Goal: Task Accomplishment & Management: Manage account settings

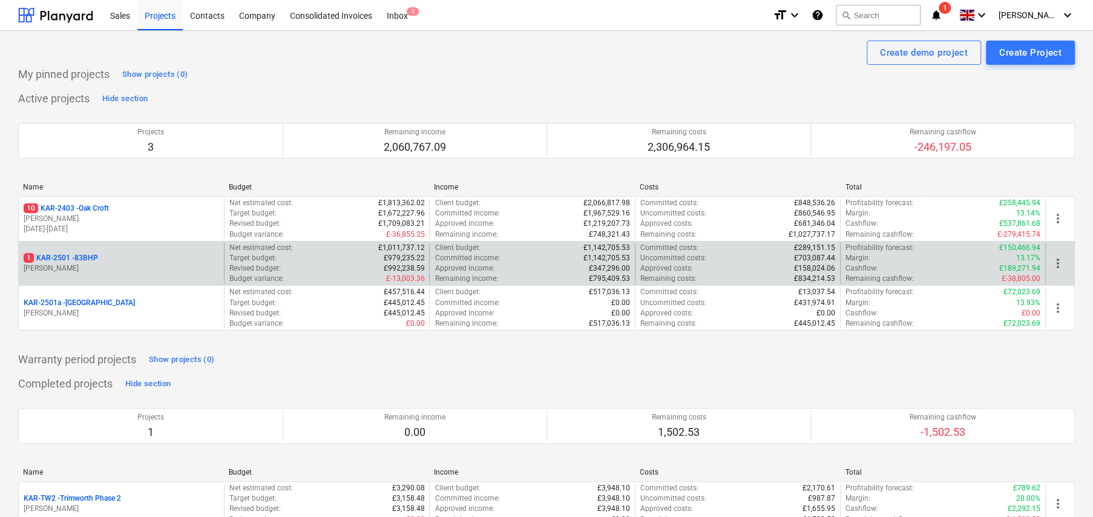
click at [90, 257] on p "1 KAR-2501 - 83BHP" at bounding box center [61, 258] width 74 height 10
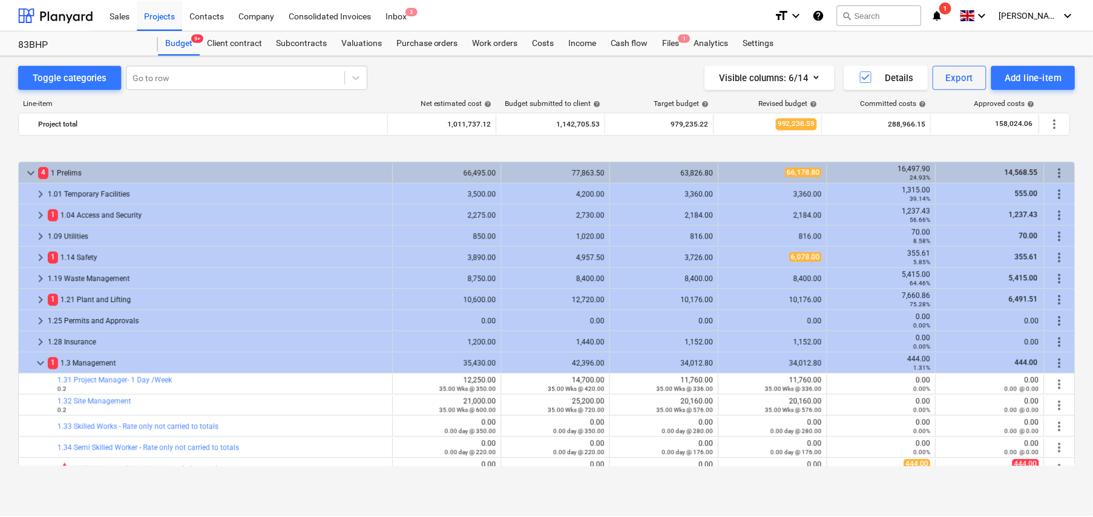
scroll to position [454, 0]
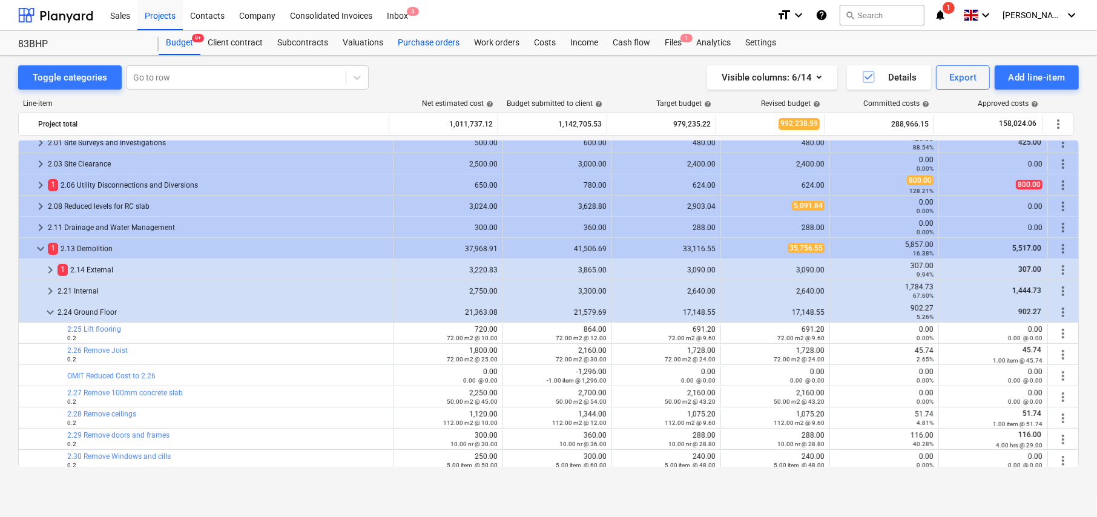
click at [424, 41] on div "Purchase orders" at bounding box center [428, 43] width 76 height 24
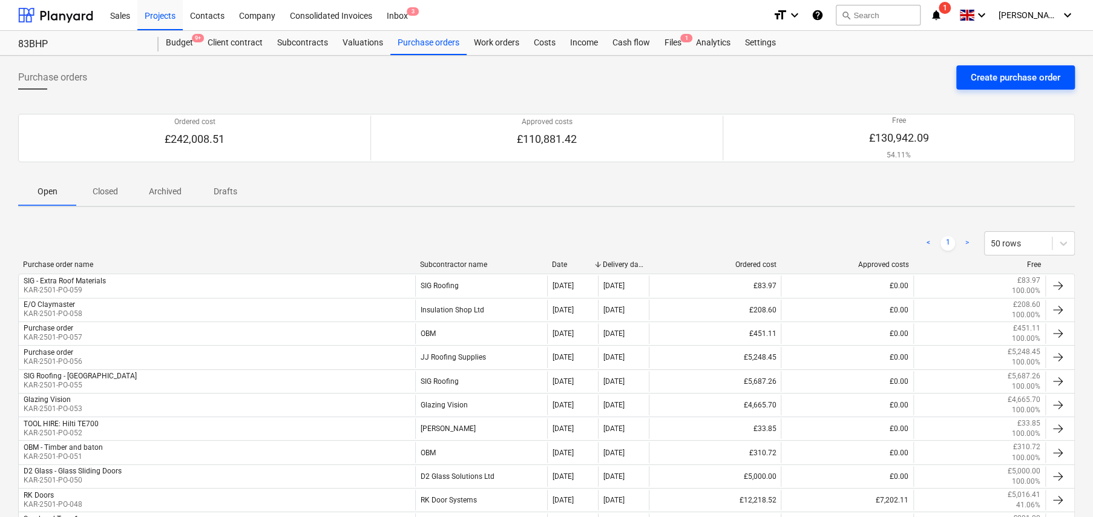
click at [990, 86] on button "Create purchase order" at bounding box center [1016, 77] width 119 height 24
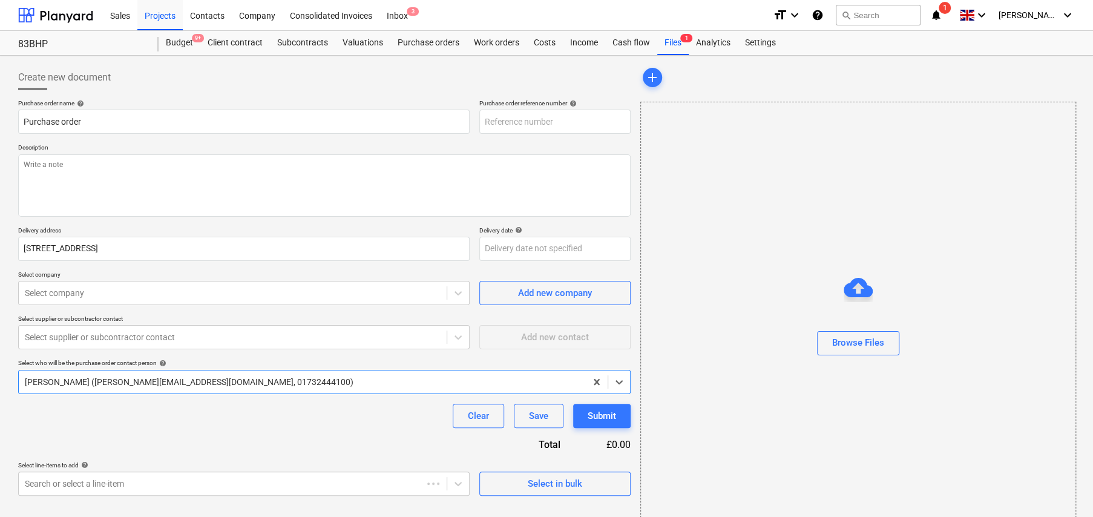
type textarea "x"
type input "KAR-2501-PO-061"
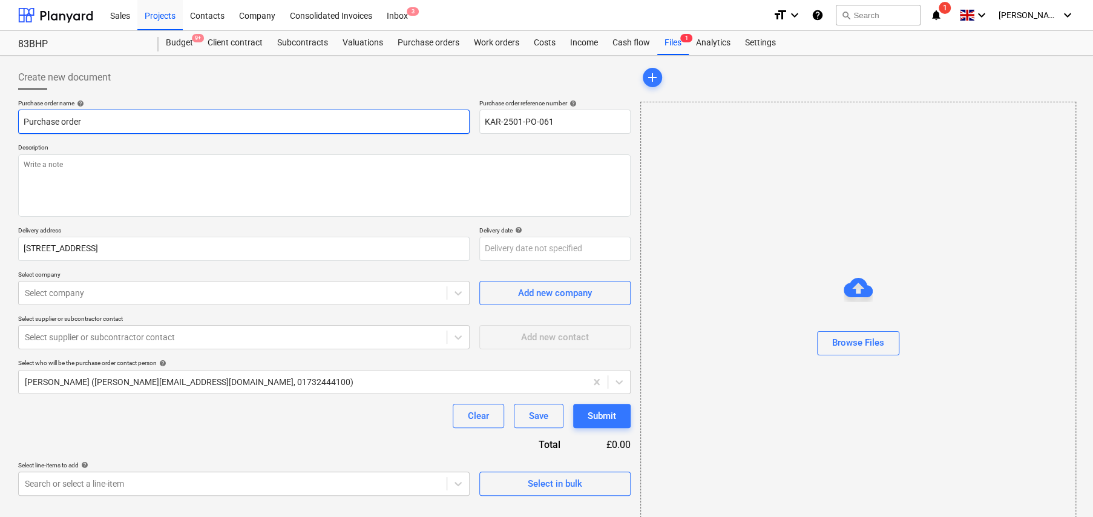
click at [131, 124] on input "Purchase order" at bounding box center [244, 122] width 452 height 24
type textarea "x"
type input "F"
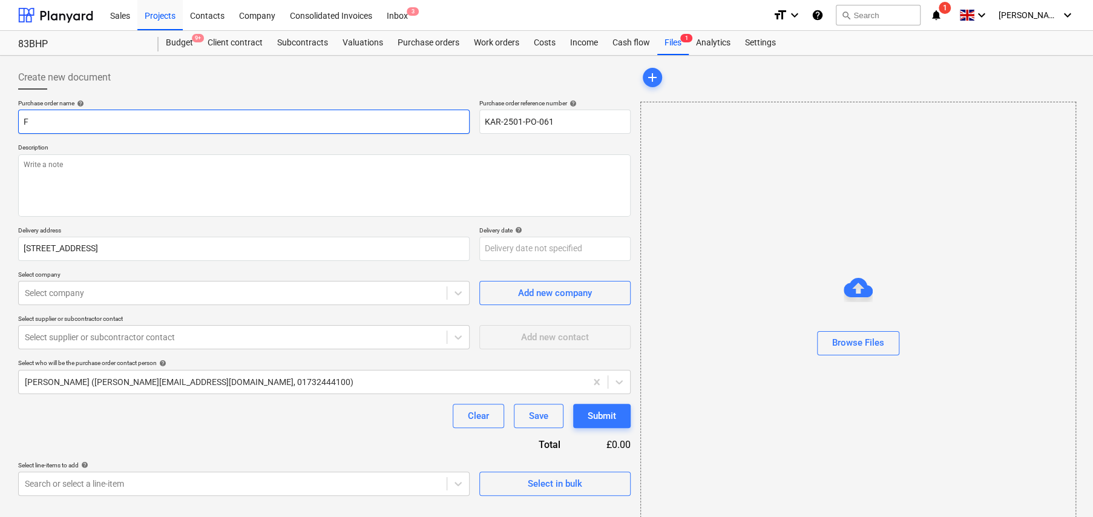
type textarea "x"
type input "Fi"
type textarea "x"
type input "Fir"
type textarea "x"
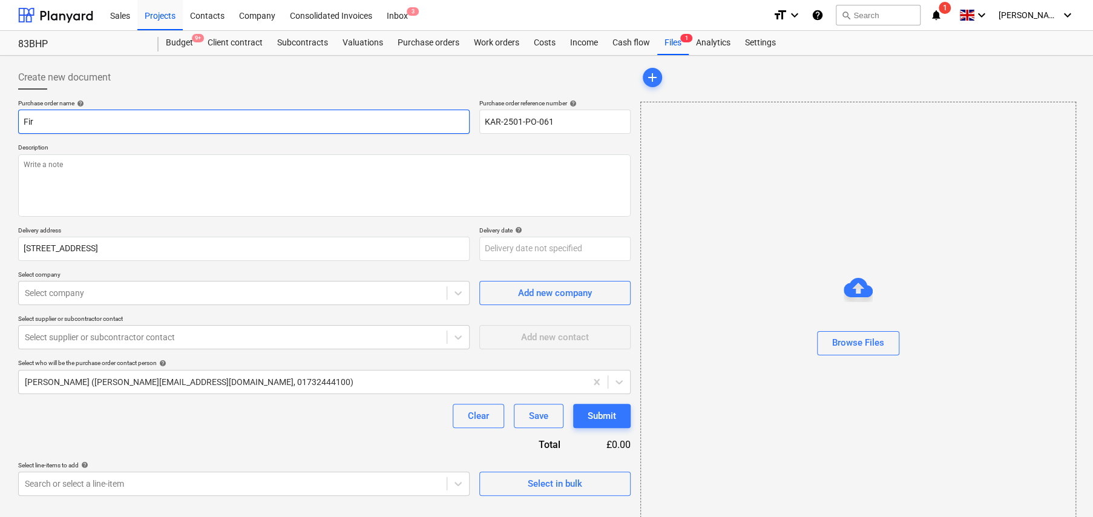
type input "Firs"
type textarea "x"
type input "First"
type textarea "x"
type input "First"
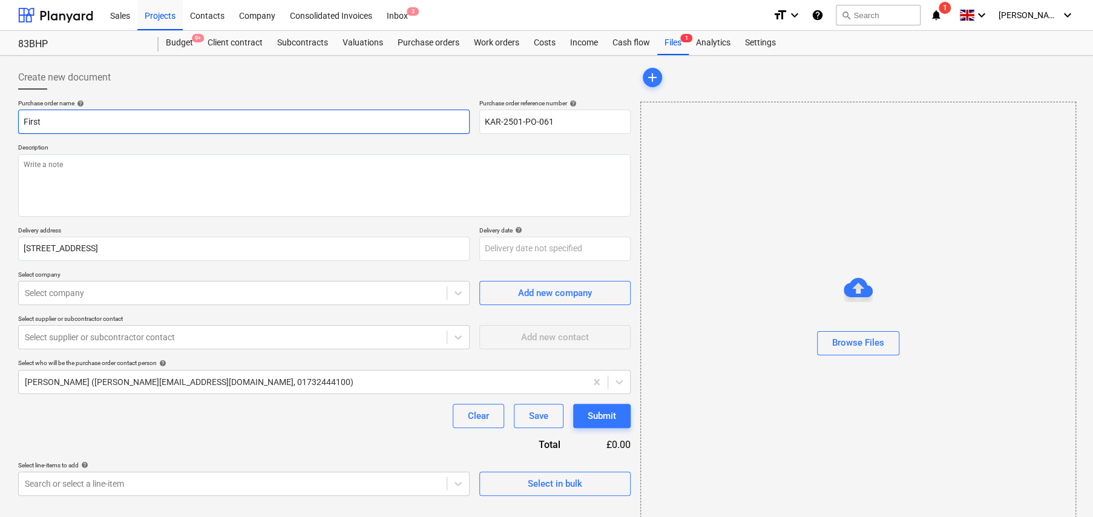
type textarea "x"
type input "First F"
type textarea "x"
type input "First Fl"
type textarea "x"
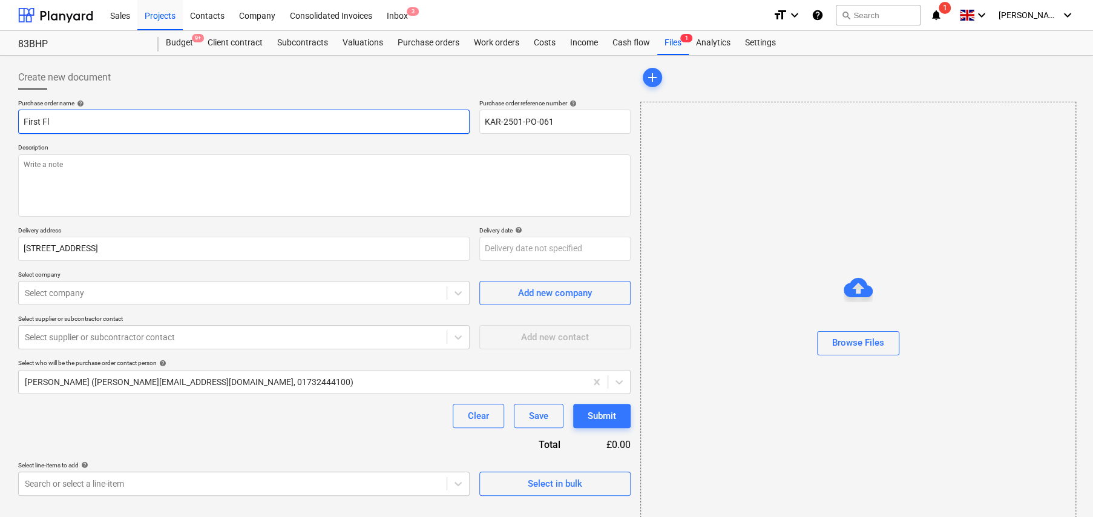
type input "First Flo"
type textarea "x"
type input "First Floo"
type textarea "x"
type input "First Floor"
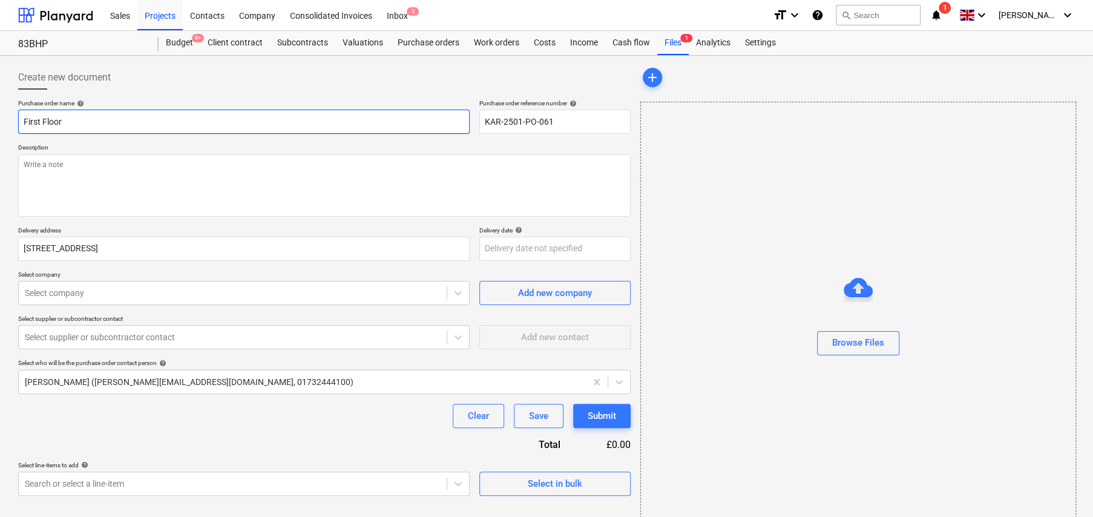
type textarea "x"
type input "First Floor"
type textarea "x"
type input "First Floor T"
type textarea "x"
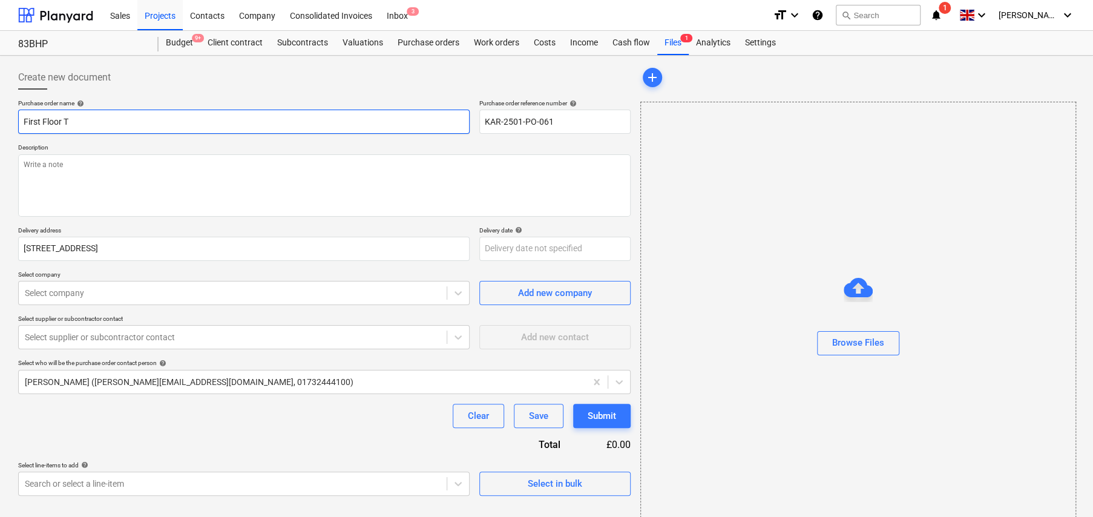
type input "First Floor Ti"
type textarea "x"
type input "First Floor [PERSON_NAME]"
type textarea "x"
type input "First Floor Timb"
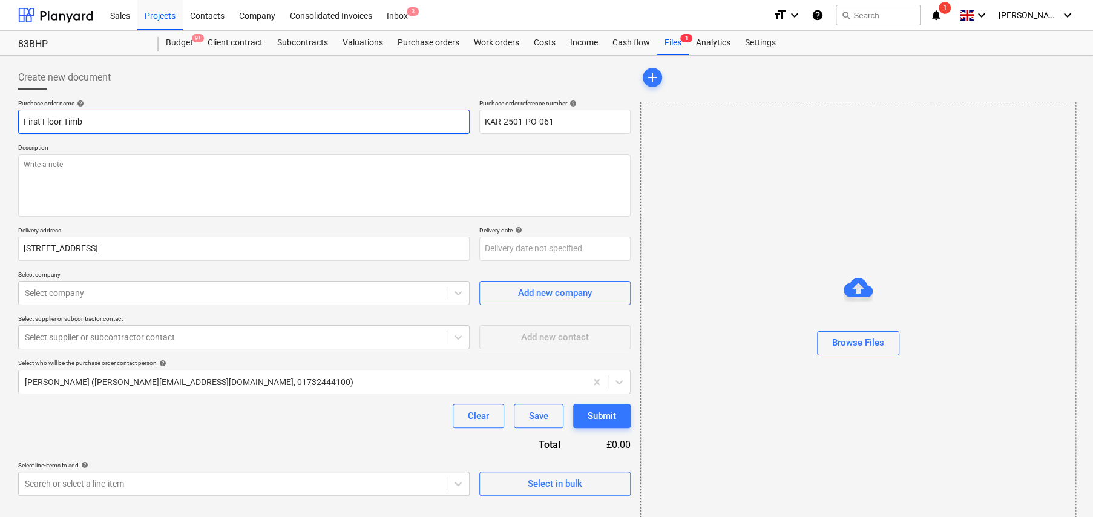
type textarea "x"
type input "First Floor Timbe"
type textarea "x"
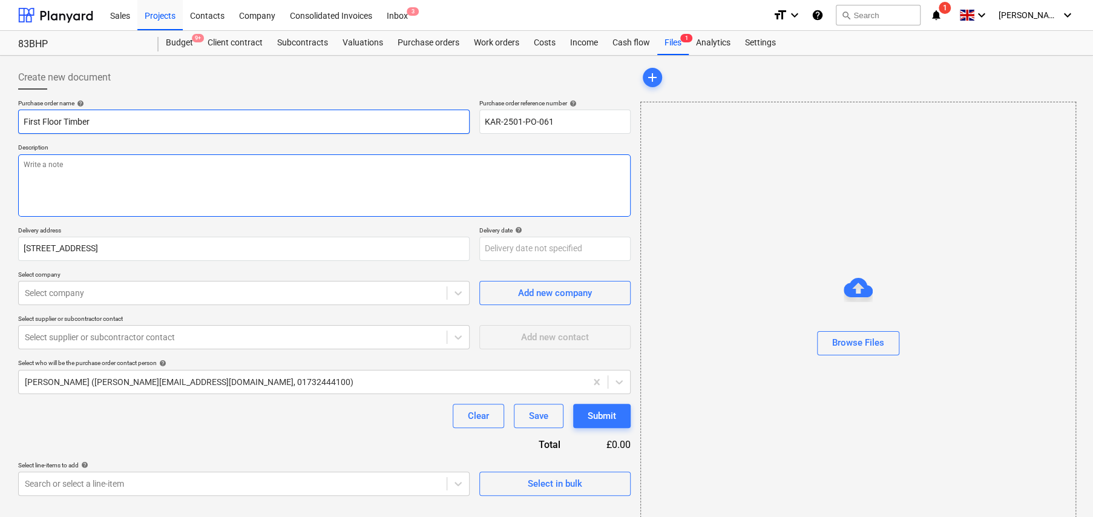
type input "First Floor Timber"
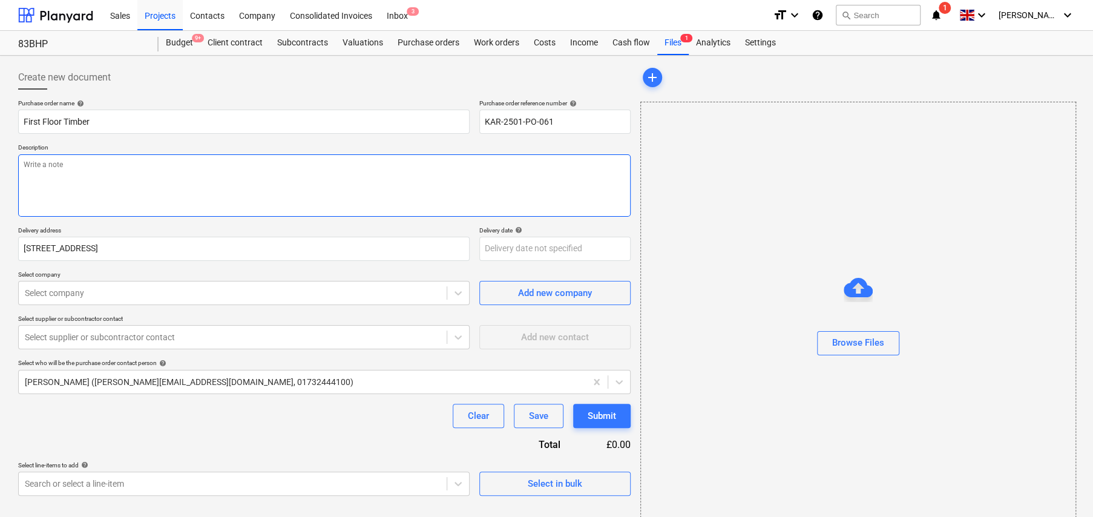
click at [257, 167] on textarea at bounding box center [324, 185] width 613 height 62
type textarea "x"
type textarea "F"
type textarea "x"
type textarea "Fo"
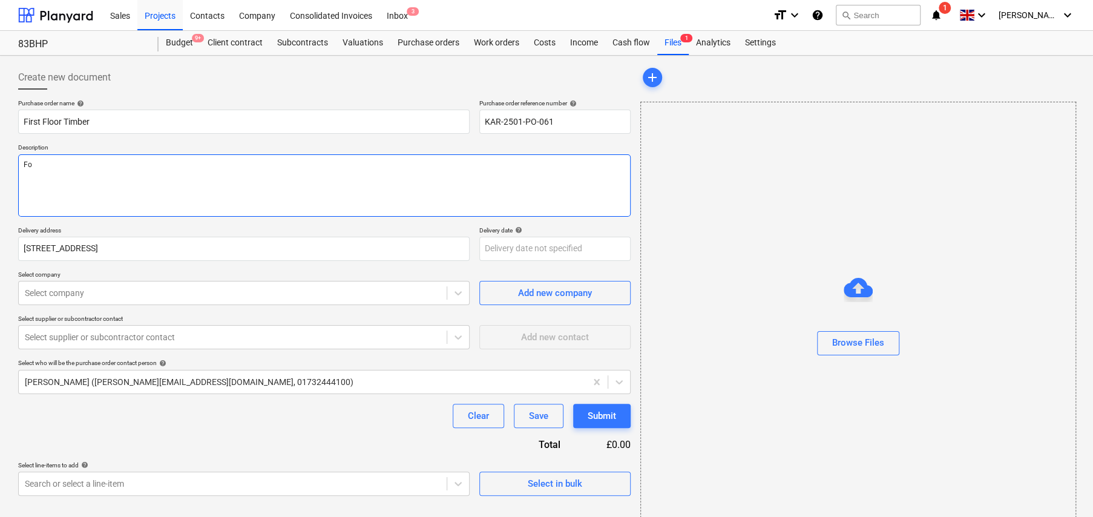
type textarea "x"
type textarea "For"
type textarea "x"
type textarea "For"
type textarea "x"
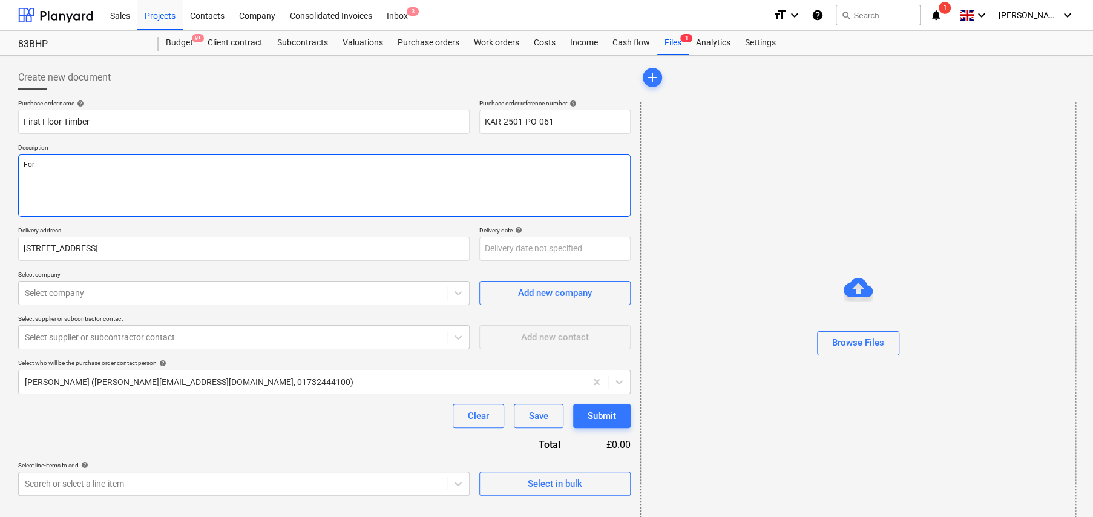
type textarea "For d"
type textarea "x"
type textarea "For de"
type textarea "x"
type textarea "For del"
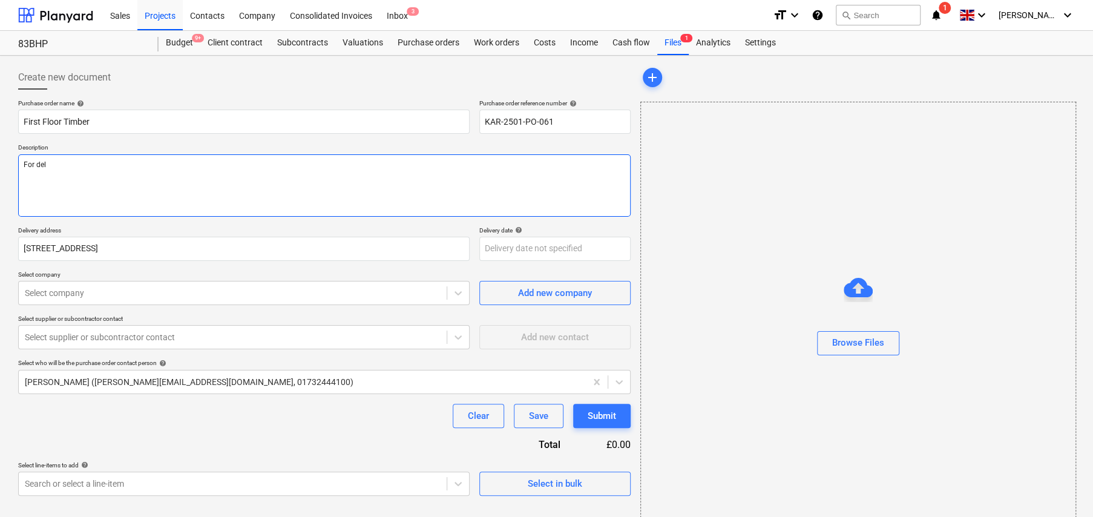
type textarea "x"
type textarea "For deli"
type textarea "x"
type textarea "For deliv"
type textarea "x"
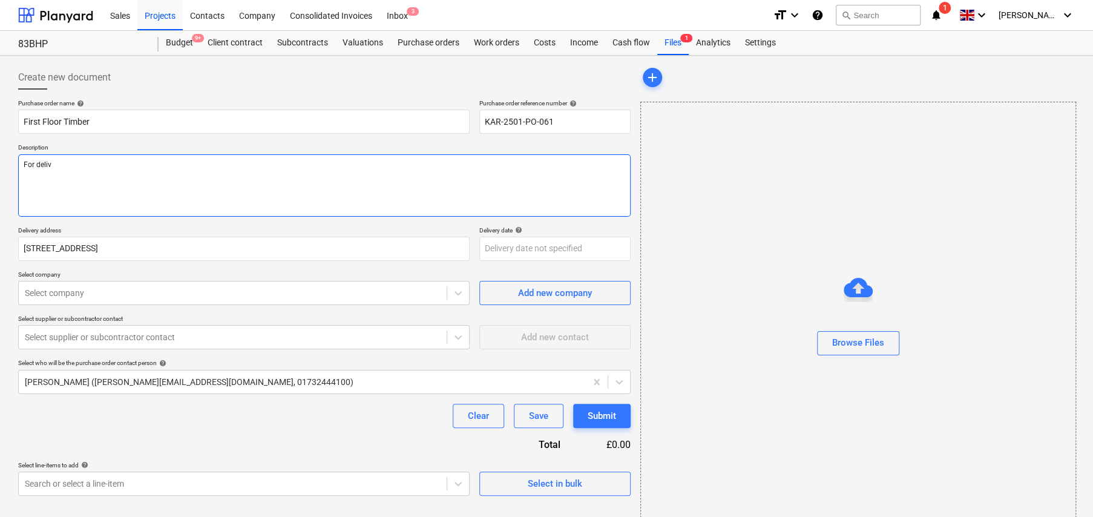
type textarea "For delive"
type textarea "x"
type textarea "For deliver"
type textarea "x"
type textarea "For delivery"
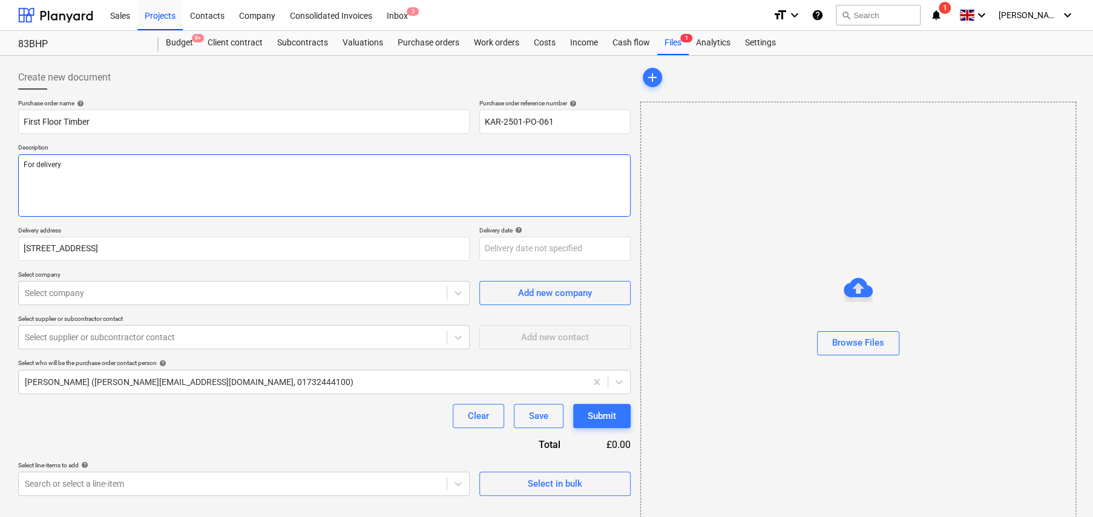
type textarea "x"
type textarea "For delivery"
type textarea "x"
type textarea "For delivery t"
type textarea "x"
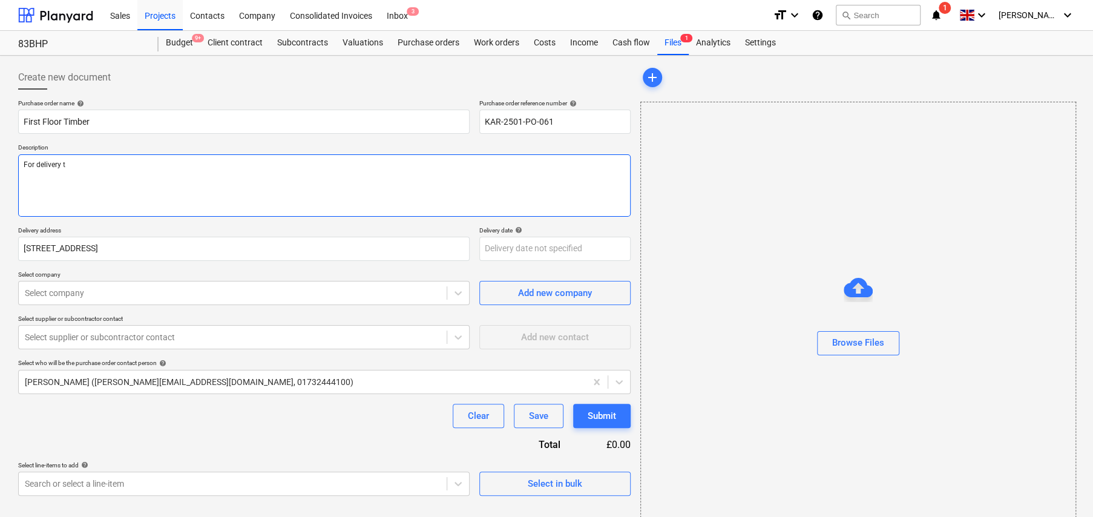
type textarea "For delivery to"
type textarea "x"
type textarea "For delivery to"
type textarea "x"
type textarea "For delivery to s"
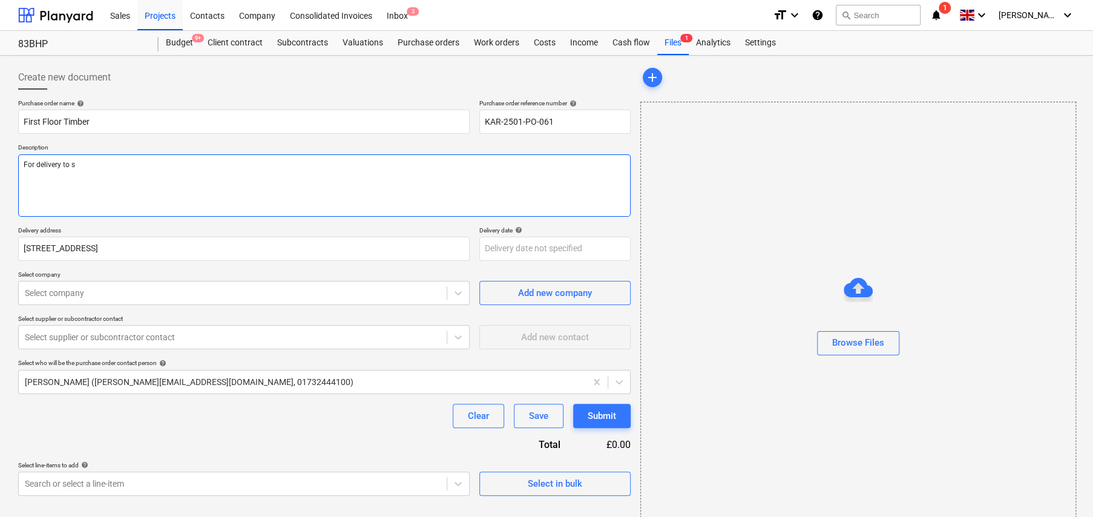
type textarea "x"
type textarea "For delivery to si"
type textarea "x"
type textarea "For delivery to sie"
type textarea "x"
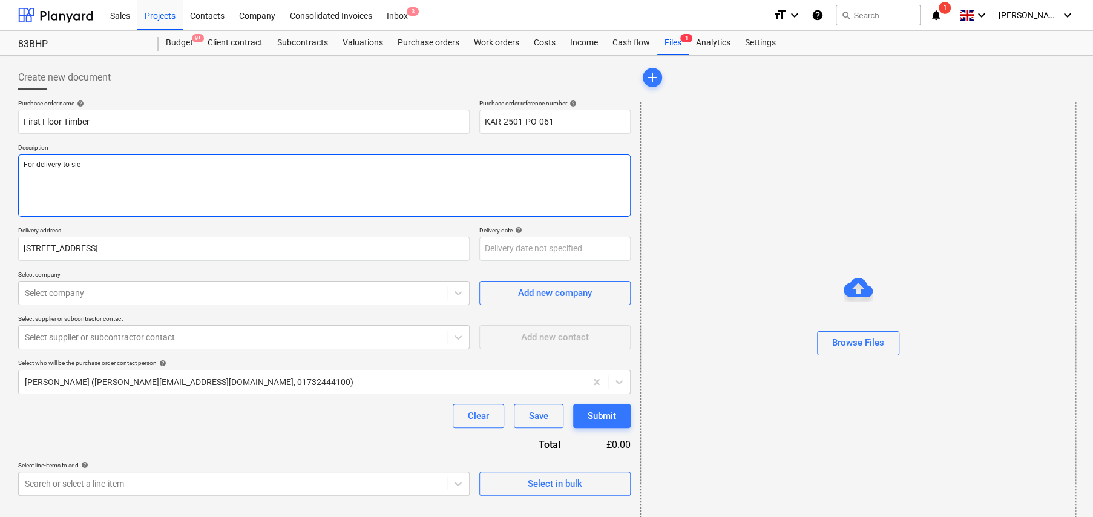
type textarea "For delivery to si"
type textarea "x"
type textarea "For delivery to sit"
type textarea "x"
type textarea "For delivery to site"
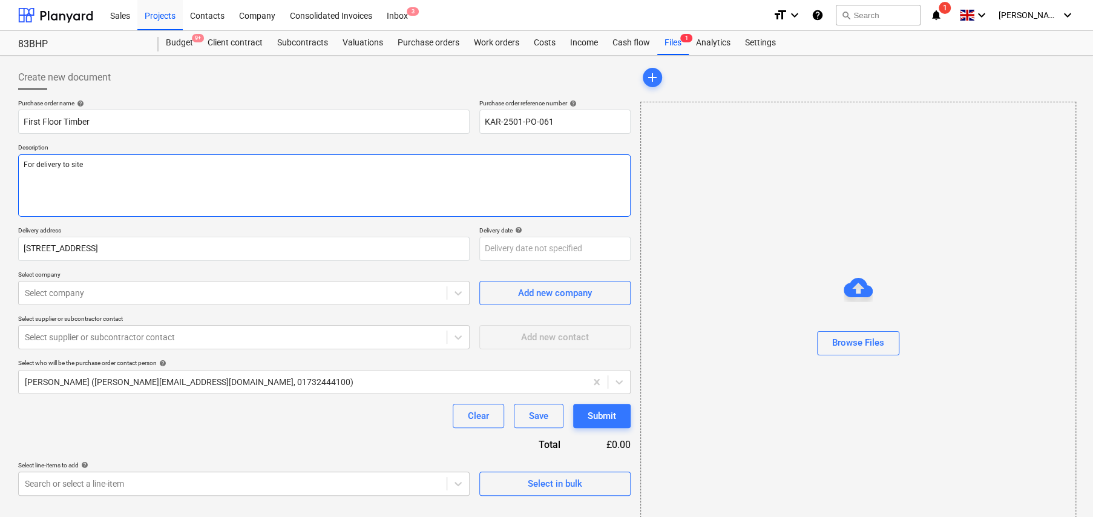
type textarea "x"
type textarea "For delivery to site"
type textarea "x"
type textarea "For delivery to site 2"
type textarea "x"
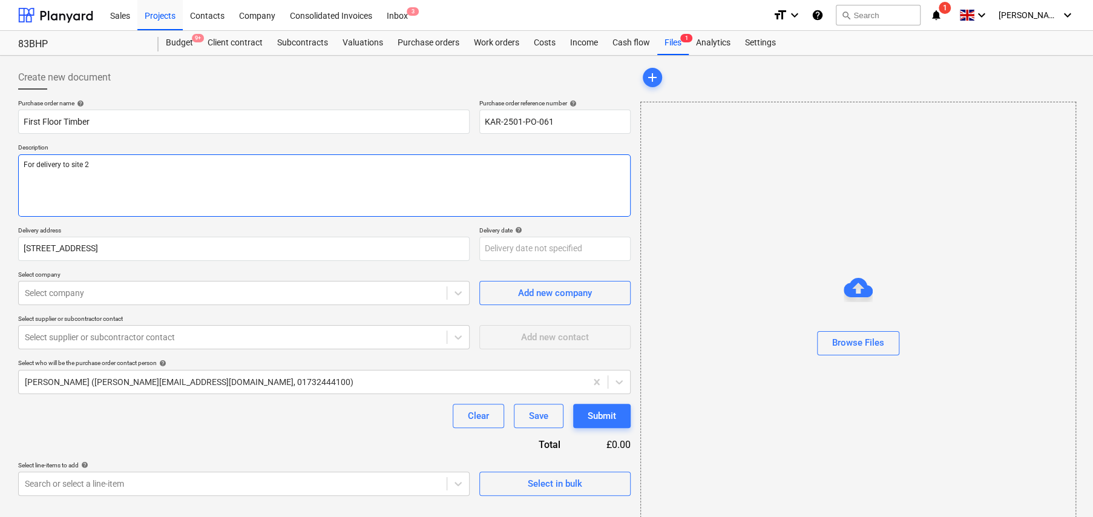
type textarea "For delivery to site 26"
type textarea "x"
type textarea "For delivery to site 26t"
type textarea "x"
type textarea "For delivery to site 26th"
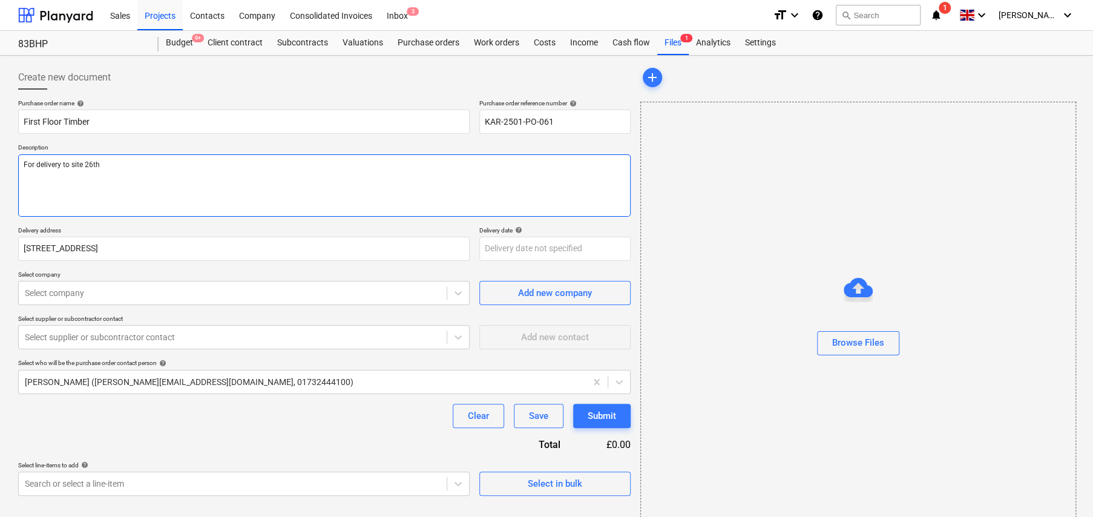
type textarea "x"
type textarea "For delivery to site 26th"
type textarea "x"
type textarea "For delivery to site 26th A"
type textarea "x"
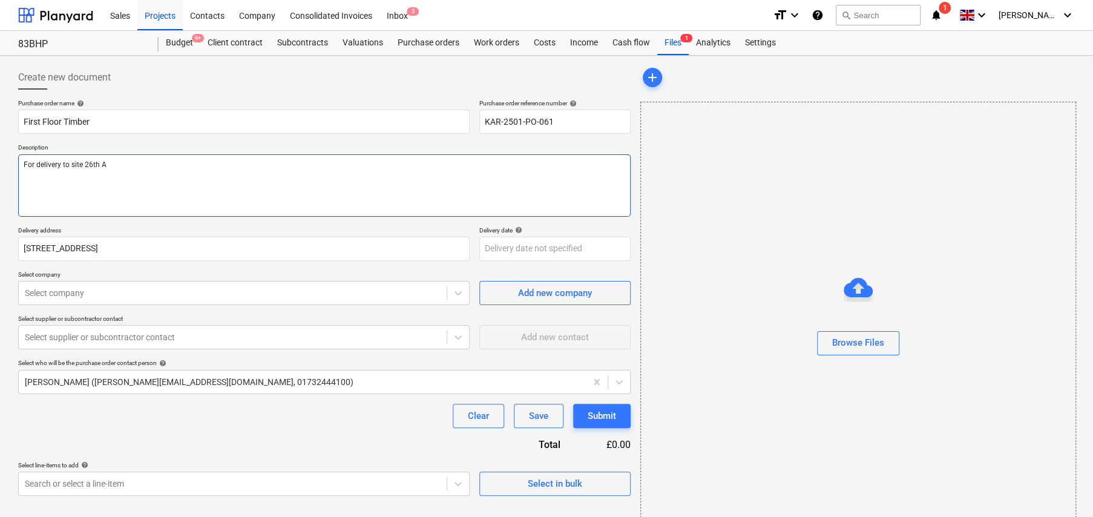
type textarea "For delivery to site 26th Au"
type textarea "x"
type textarea "For delivery to site [DATE]"
type textarea "x"
type textarea "For delivery to site [DATE]"
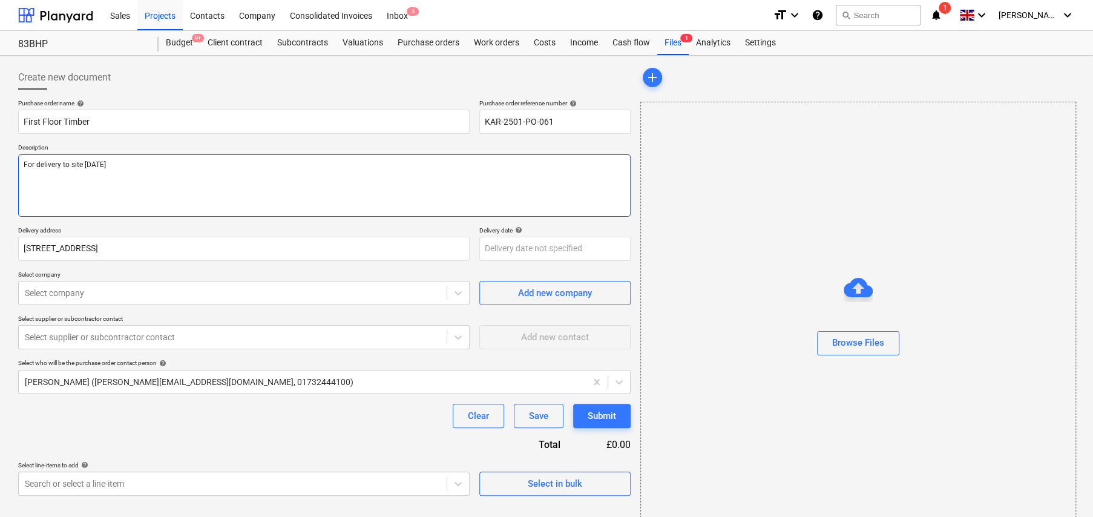
type textarea "x"
type textarea "For delivery to site [DATE]"
type textarea "x"
type textarea "For delivery to site [DATE] S"
type textarea "x"
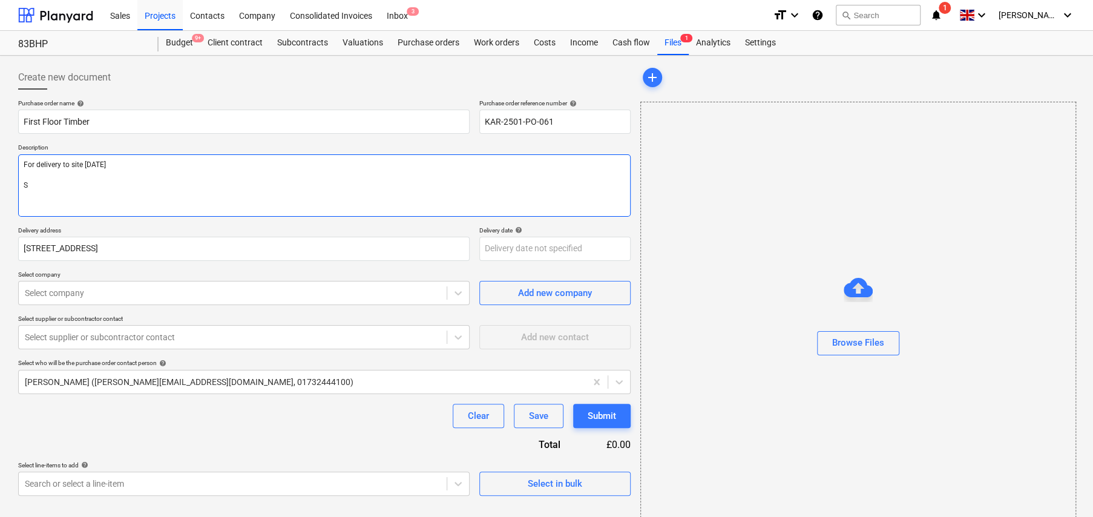
type textarea "For delivery to site [DATE] Si"
type textarea "x"
type textarea "For delivery to site [DATE] Sit"
type textarea "x"
type textarea "For delivery to site [DATE] Site"
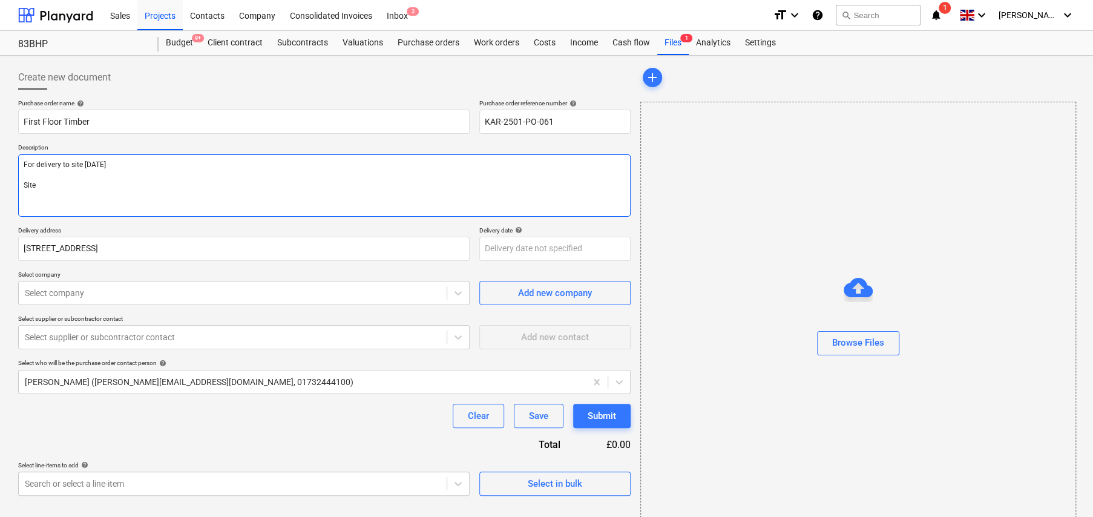
type textarea "x"
type textarea "For delivery to site [DATE] Site"
type textarea "x"
type textarea "For delivery to site [DATE] Site C"
type textarea "x"
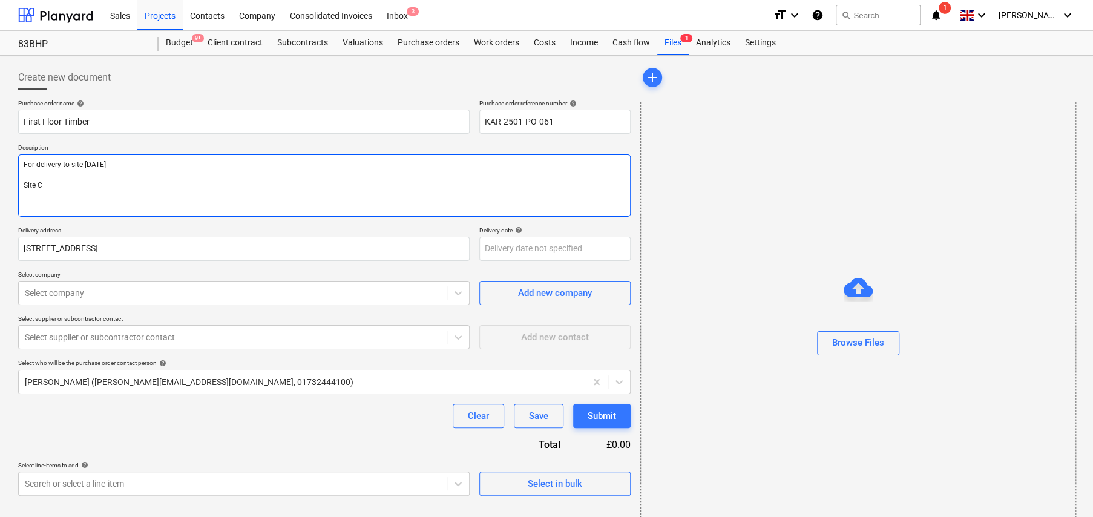
type textarea "For delivery to site [DATE] Site Co"
type textarea "x"
type textarea "For delivery to site [DATE] Site Con"
type textarea "x"
type textarea "For delivery to site [DATE] Site Cont"
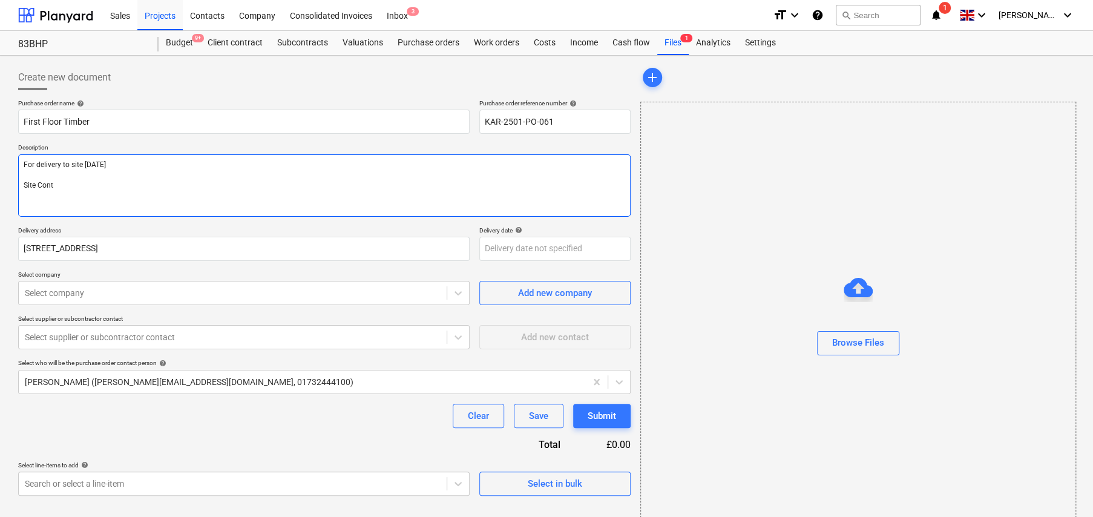
type textarea "x"
type textarea "For delivery to site [DATE] Site Conta"
type textarea "x"
type textarea "For delivery to site [DATE] Site Contac"
type textarea "x"
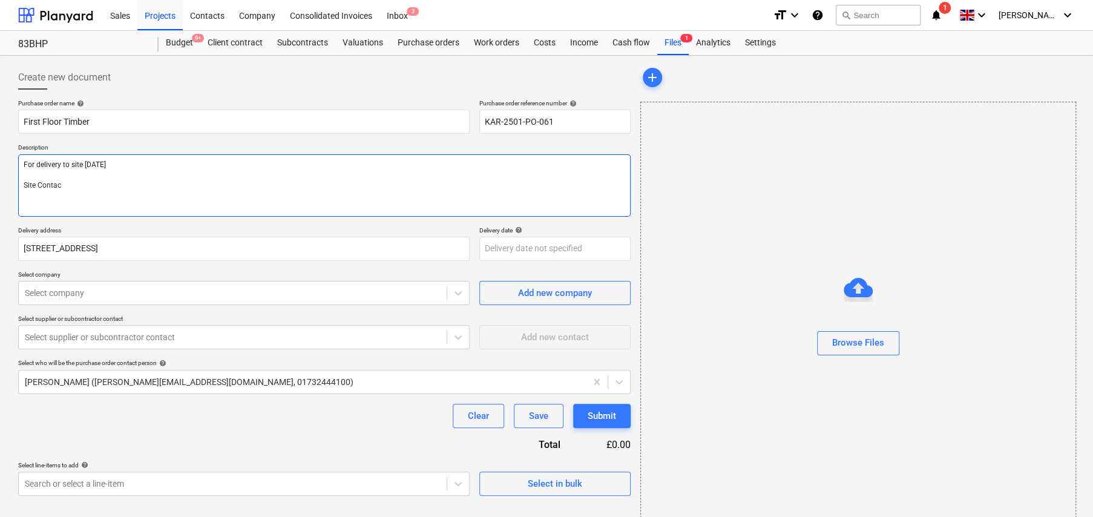
type textarea "For delivery to site [DATE] Site Contact"
type textarea "x"
type textarea "For delivery to site [DATE] Site Contact:"
type textarea "x"
type textarea "For delivery to site [DATE] Site Contact:"
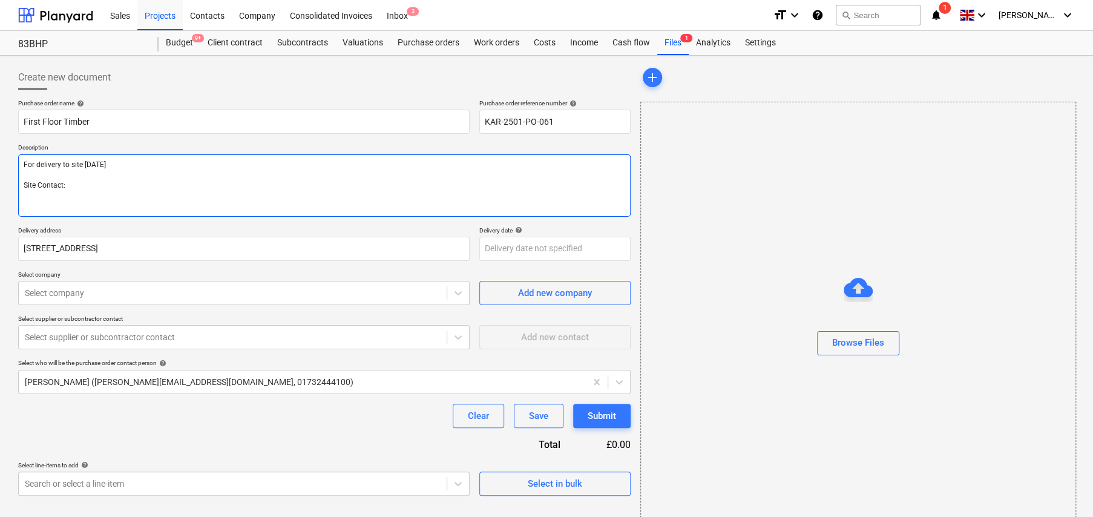
type textarea "x"
type textarea "For delivery to site [DATE] Site Contact: P"
type textarea "x"
type textarea "For delivery to site [DATE] Site Contact: Pe"
type textarea "x"
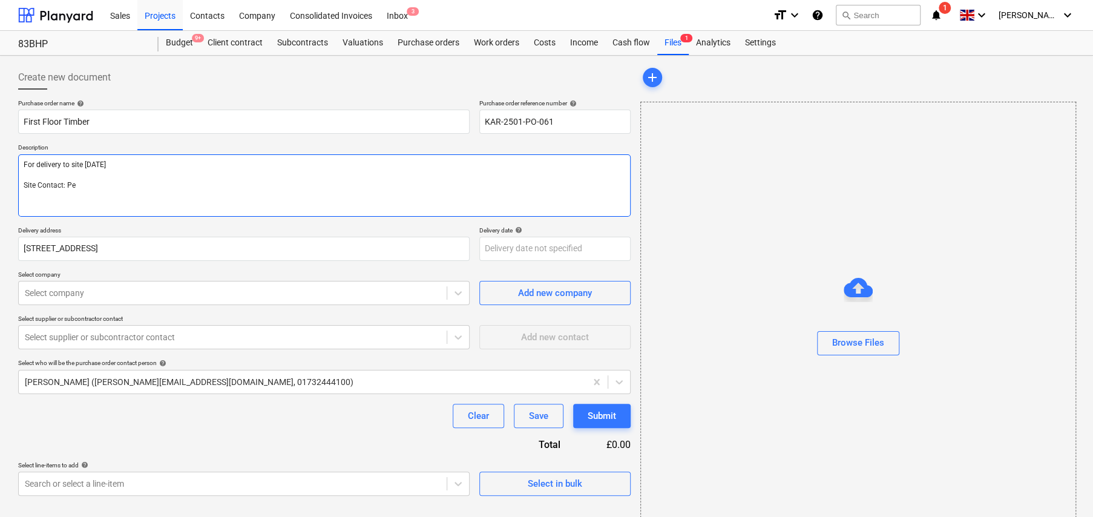
type textarea "For delivery to site [DATE] Site Contact: Per"
type textarea "x"
type textarea "For delivery to site [DATE] Site Contact: Perr"
type textarea "x"
type textarea "For delivery to site [DATE] Site Contact: [PERSON_NAME]"
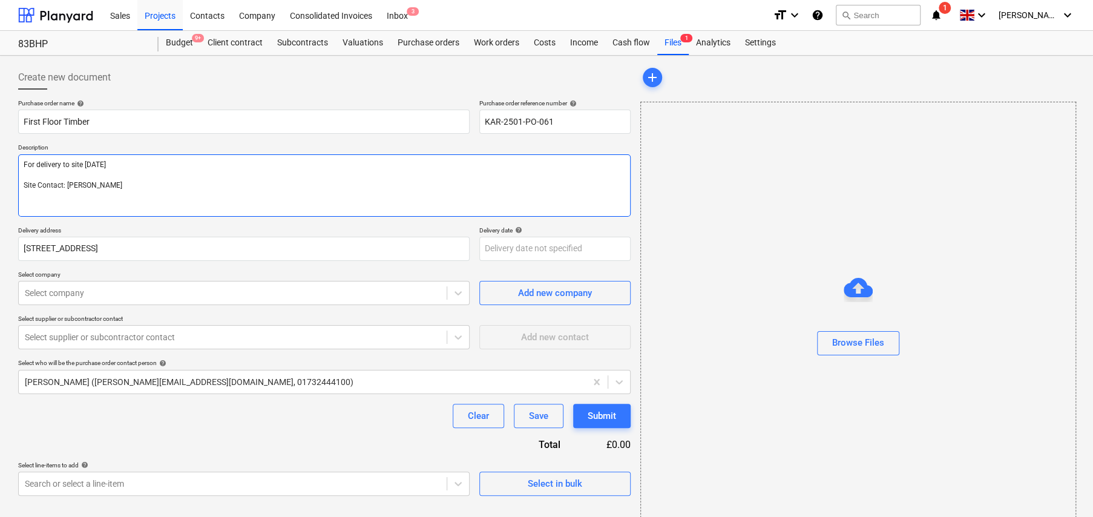
type textarea "x"
type textarea "For delivery to site [DATE] Site Contact: [PERSON_NAME]"
type textarea "x"
type textarea "For delivery to site [DATE] Site Contact: [PERSON_NAME] -"
type textarea "x"
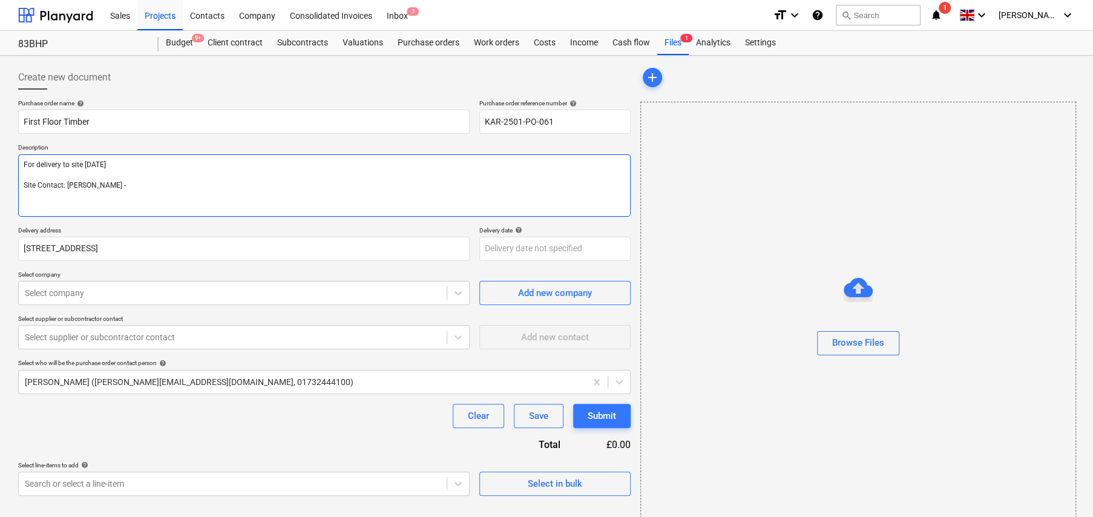
type textarea "For delivery to site [DATE] Site Contact: [PERSON_NAME] -"
type textarea "x"
type textarea "For delivery to site [DATE] Site Contact: [PERSON_NAME] - 0"
type textarea "x"
type textarea "For delivery to site [DATE] Site Contact: [PERSON_NAME] - 07"
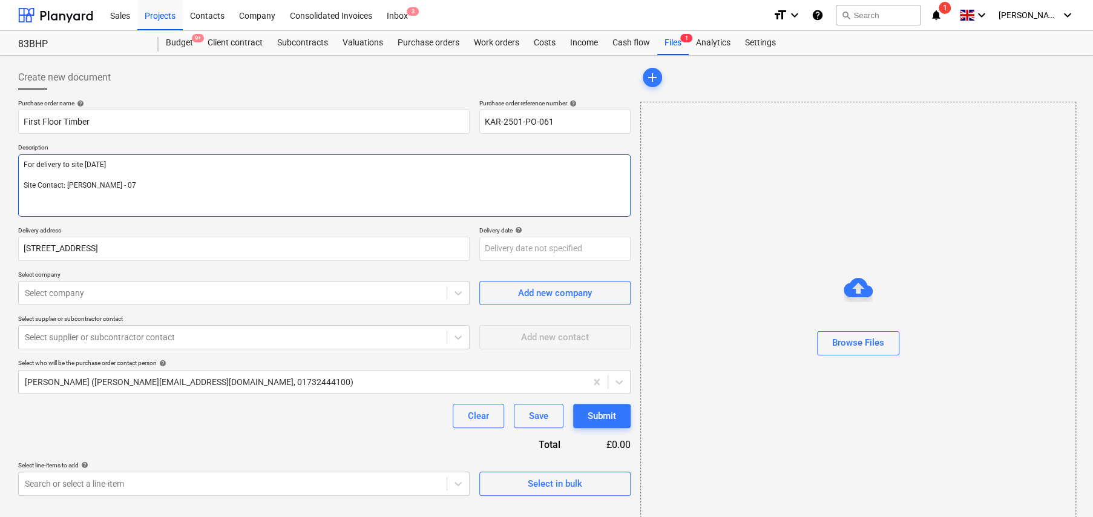
type textarea "x"
type textarea "For delivery to site [DATE] Site Contact: [PERSON_NAME] - 077"
type textarea "x"
type textarea "For delivery to site [DATE] Site Contact: [PERSON_NAME] - 0776"
type textarea "x"
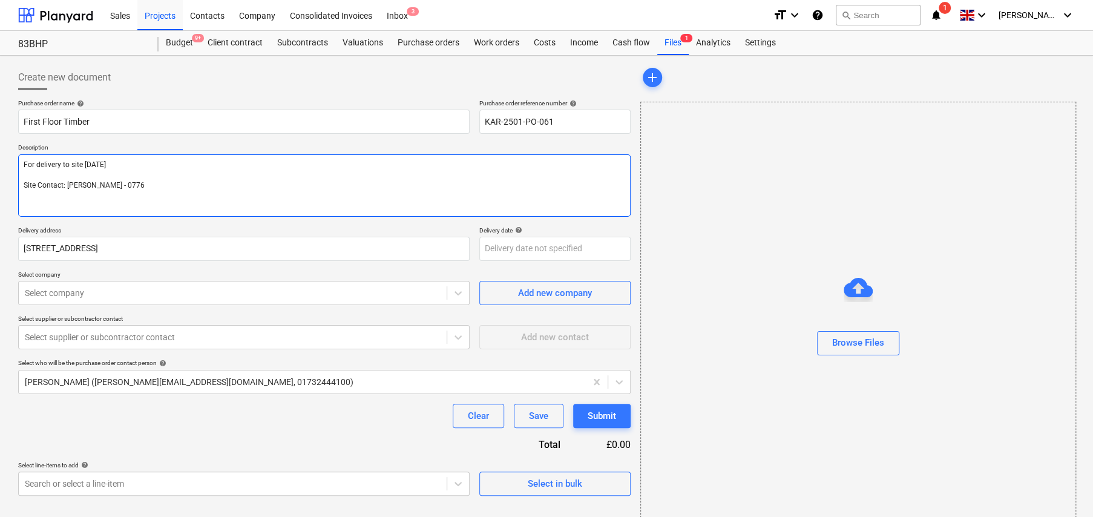
type textarea "For delivery to site [DATE] Site Contact: [PERSON_NAME] - 077"
type textarea "x"
type textarea "For delivery to site [DATE] Site Contact: [PERSON_NAME] - 07"
type textarea "x"
type textarea "For delivery to site [DATE] Site Contact: [PERSON_NAME] - 079"
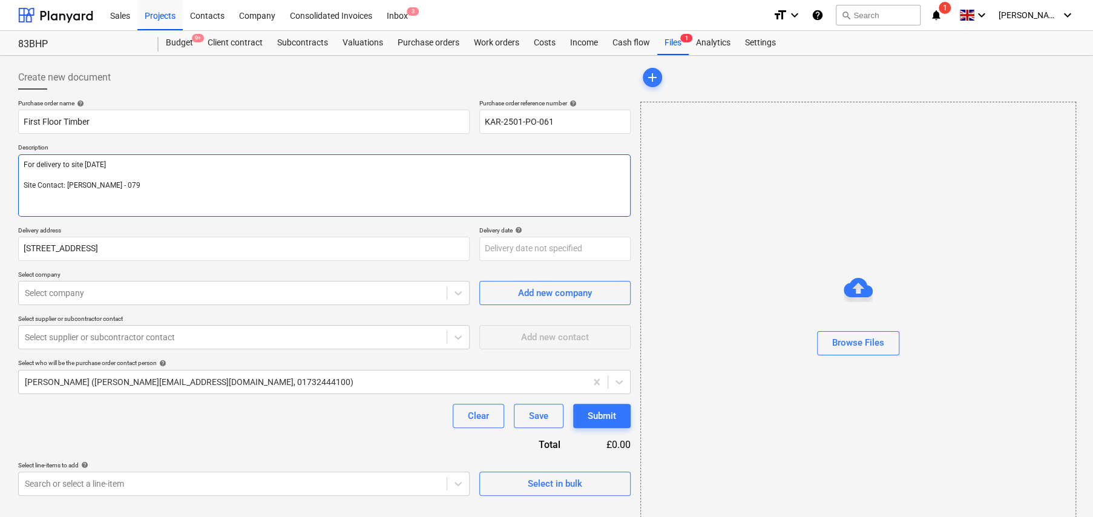
type textarea "x"
type textarea "For delivery to site [DATE] Site Contact: [PERSON_NAME] - 0792"
type textarea "x"
type textarea "For delivery to site [DATE] Site Contact: [PERSON_NAME] - 07920"
type textarea "x"
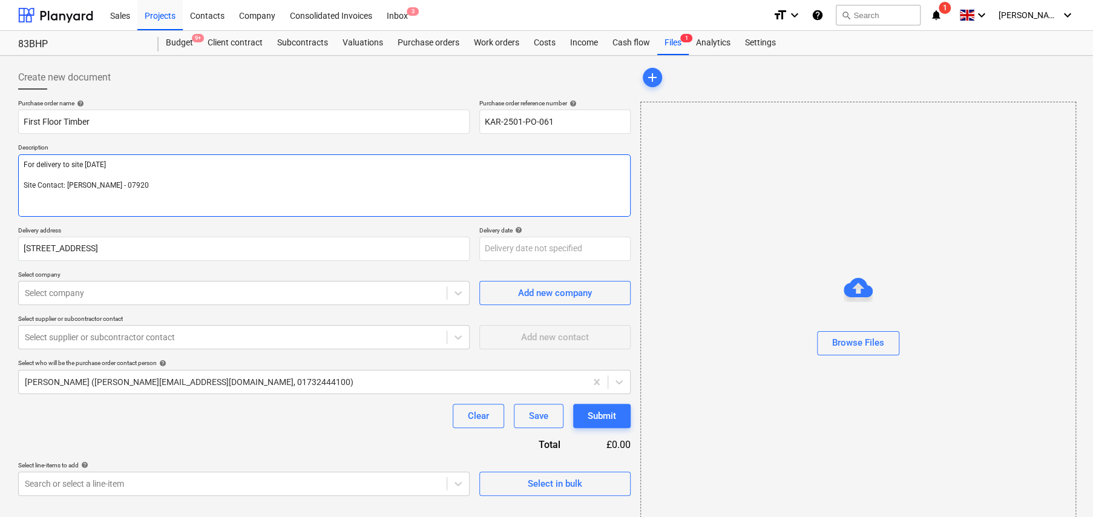
type textarea "For delivery to site [DATE] Site Contact: [PERSON_NAME] - 07920"
type textarea "x"
type textarea "For delivery to site [DATE] Site Contact: [PERSON_NAME] - 07920 8"
type textarea "x"
type textarea "For delivery to site [DATE] Site Contact: [PERSON_NAME] - [PHONE_NUMBER]"
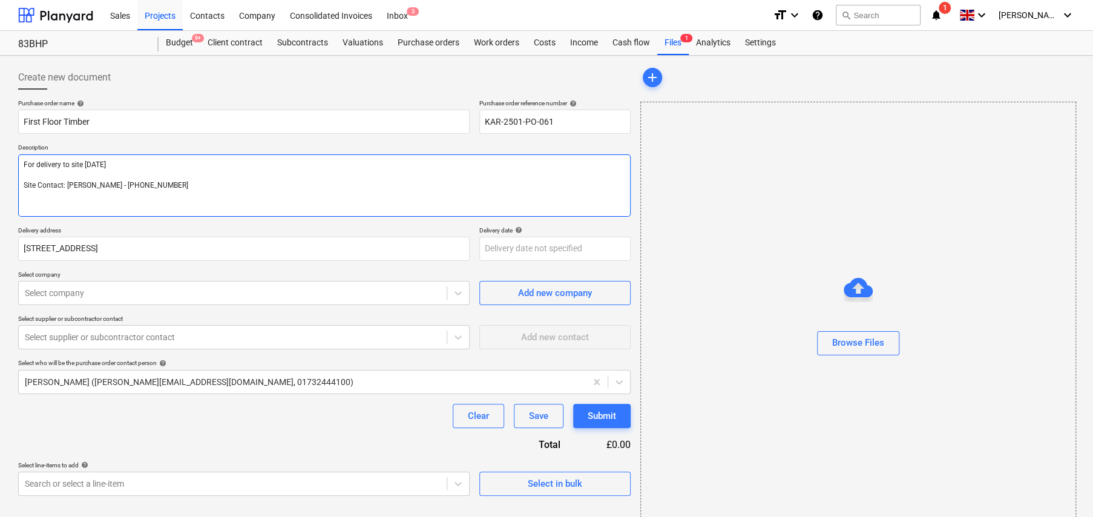
type textarea "x"
type textarea "For delivery to site [DATE] Site Contact: [PERSON_NAME] - [PHONE_NUMBER]"
type textarea "x"
type textarea "For delivery to site [DATE] Site Contact: [PERSON_NAME] - [PHONE_NUMBER]"
type textarea "x"
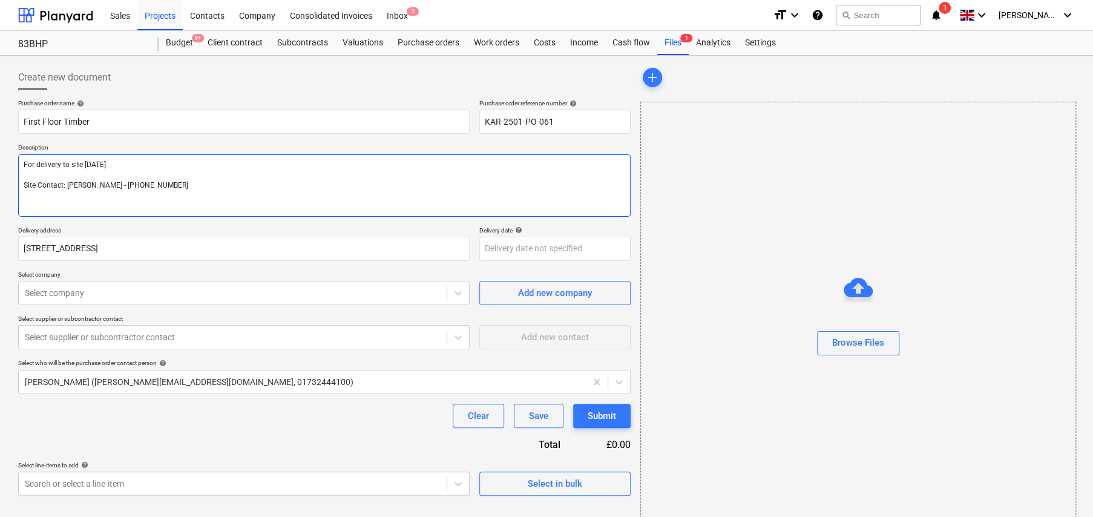
type textarea "For delivery to site [DATE] Site Contact: [PERSON_NAME] - [PHONE_NUMBER]"
type textarea "x"
type textarea "For delivery to site [DATE] Site Contact: [PERSON_NAME] - [PHONE_NUMBER]"
type textarea "x"
type textarea "For delivery to site [DATE] Site Contact: [PERSON_NAME] - [PHONE_NUMBER]"
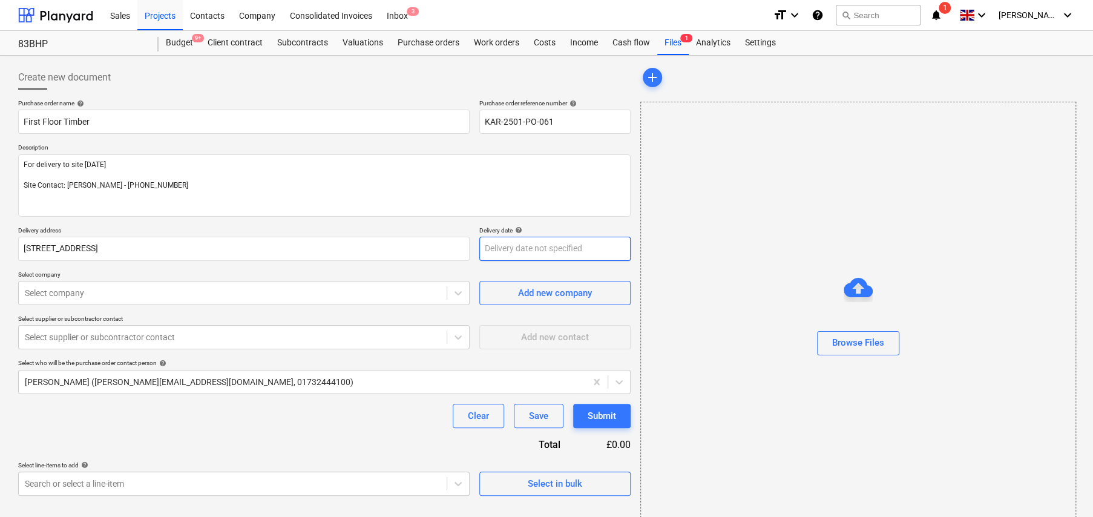
click at [584, 248] on body "Sales Projects Contacts Company Consolidated Invoices Inbox 3 format_size keybo…" at bounding box center [546, 258] width 1093 height 517
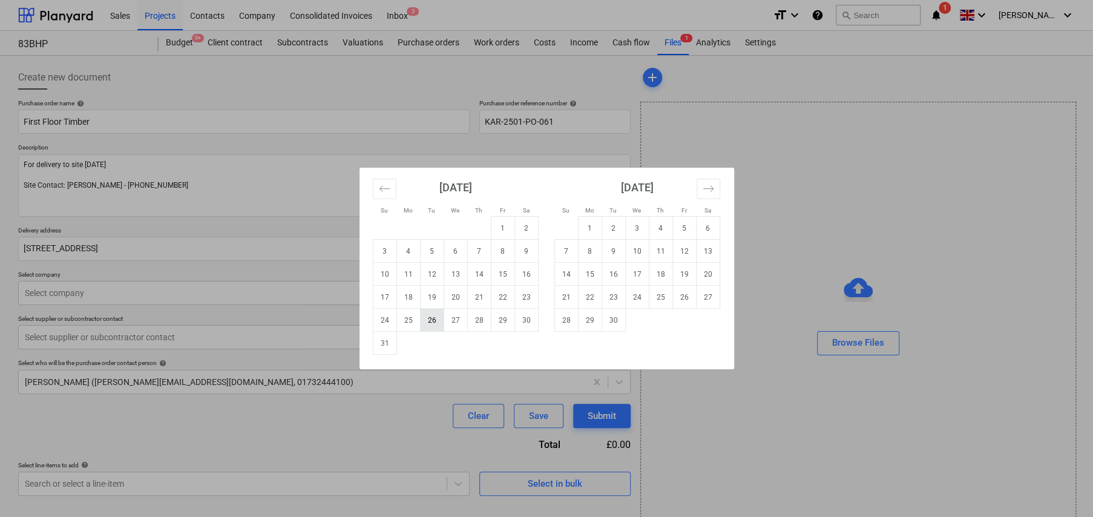
click at [437, 318] on td "26" at bounding box center [432, 320] width 24 height 23
type textarea "x"
type input "[DATE]"
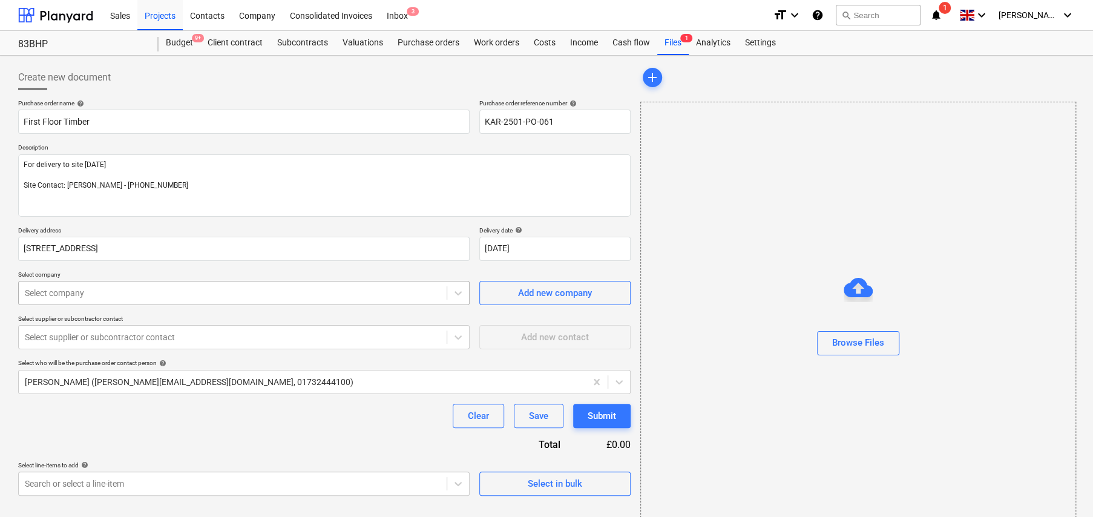
click at [138, 293] on div at bounding box center [233, 293] width 416 height 12
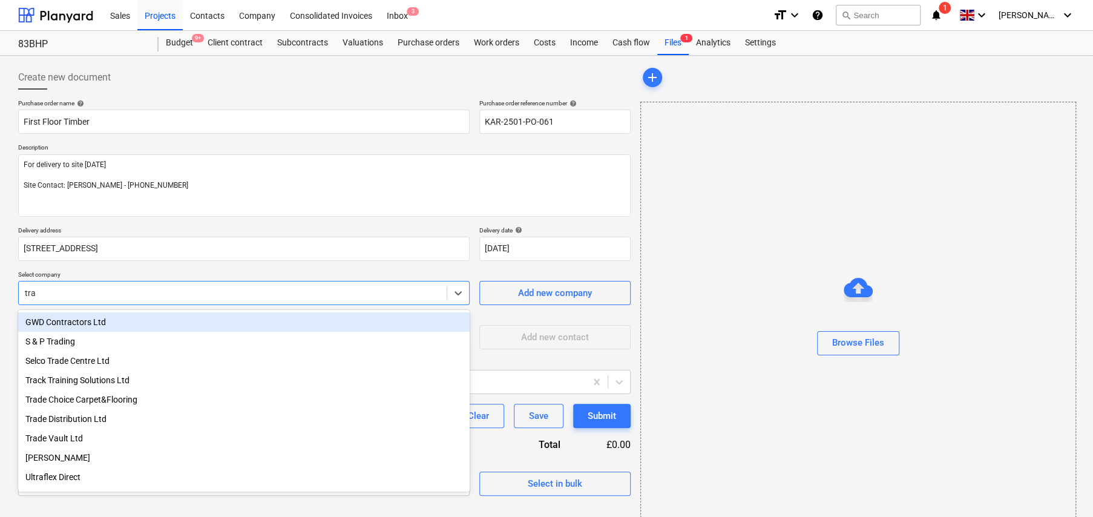
type input "trav"
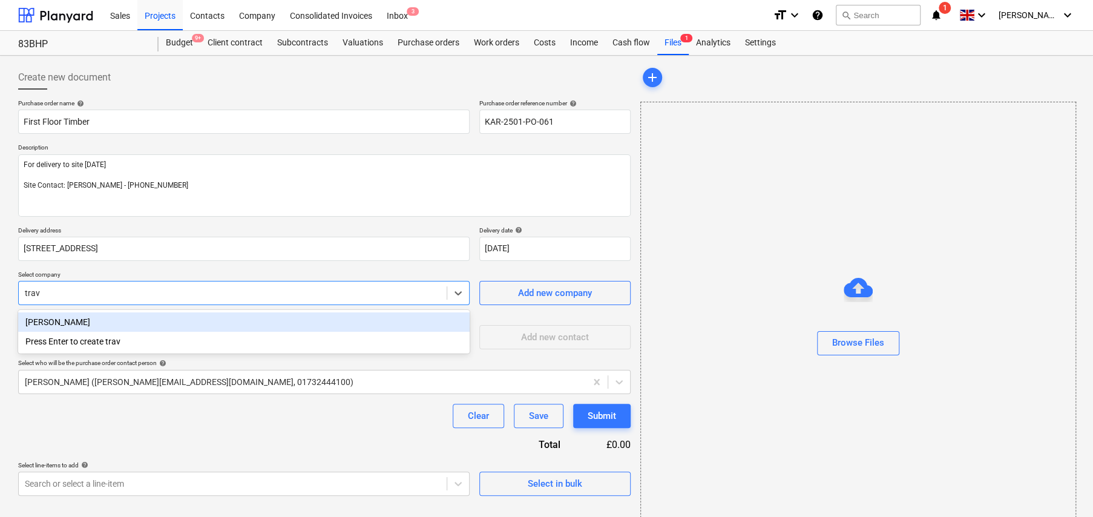
type textarea "x"
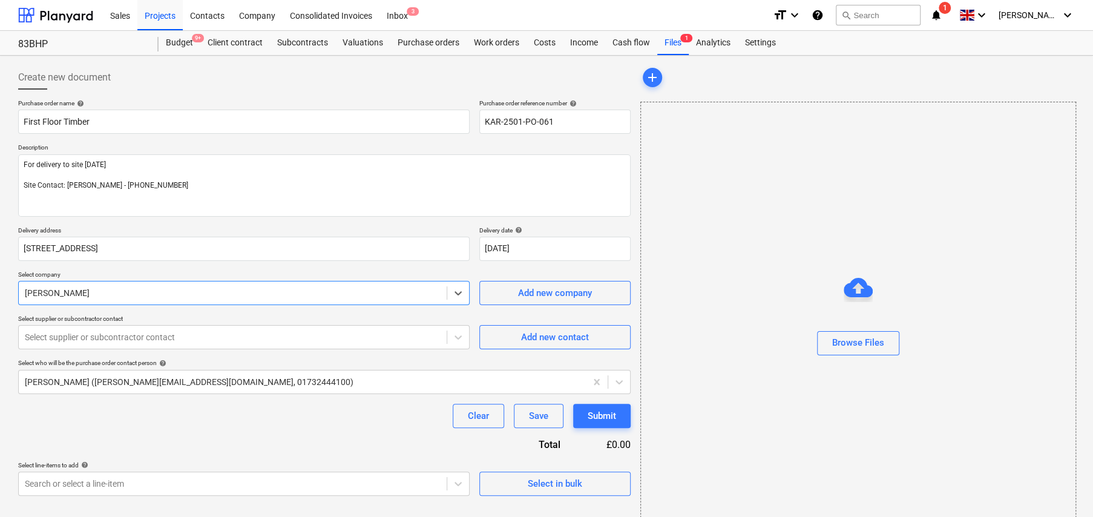
type textarea "x"
type input "Gr"
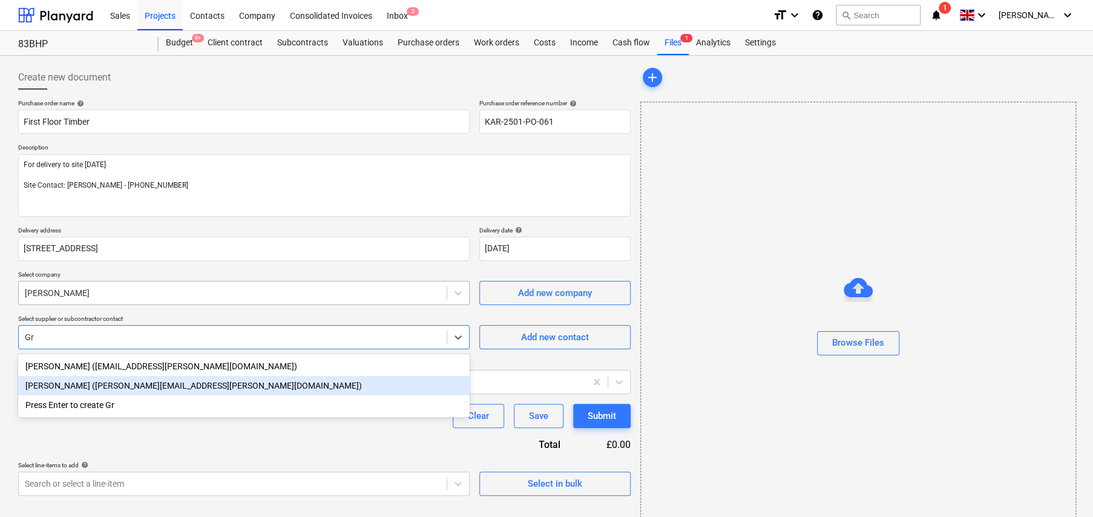
type textarea "x"
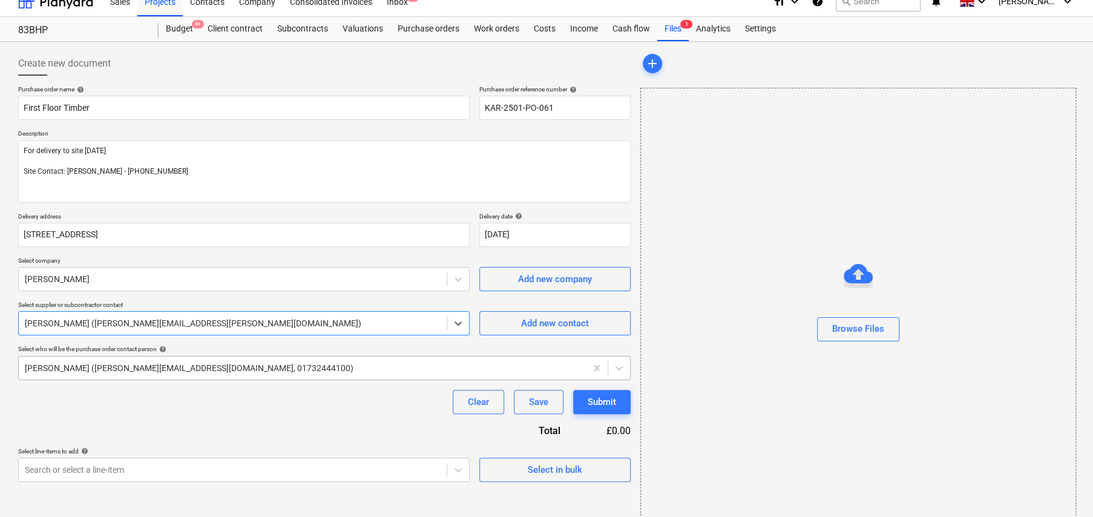
scroll to position [28, 0]
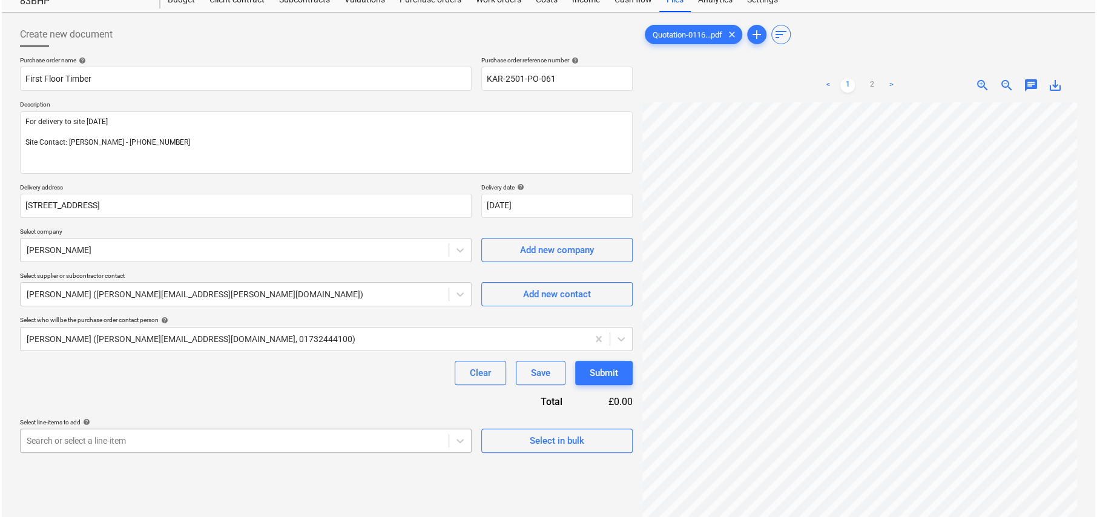
scroll to position [121, 0]
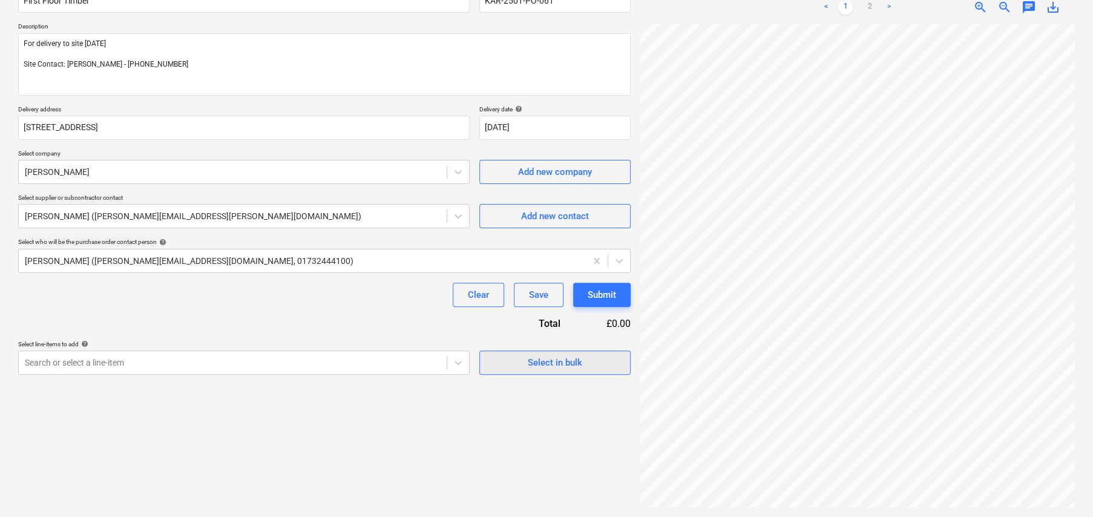
click at [553, 370] on button "Select in bulk" at bounding box center [554, 363] width 151 height 24
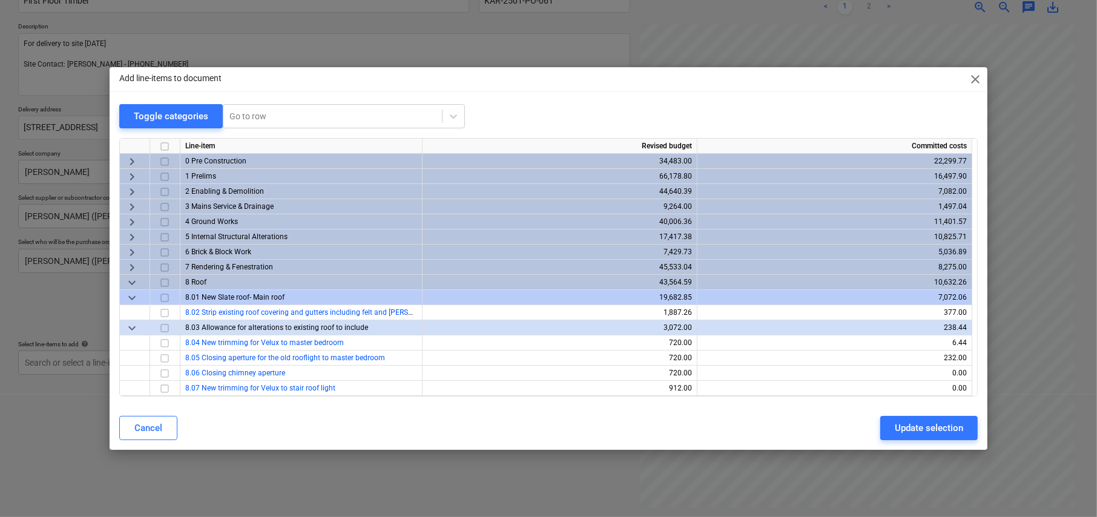
click at [131, 280] on span "keyboard_arrow_down" at bounding box center [132, 282] width 15 height 15
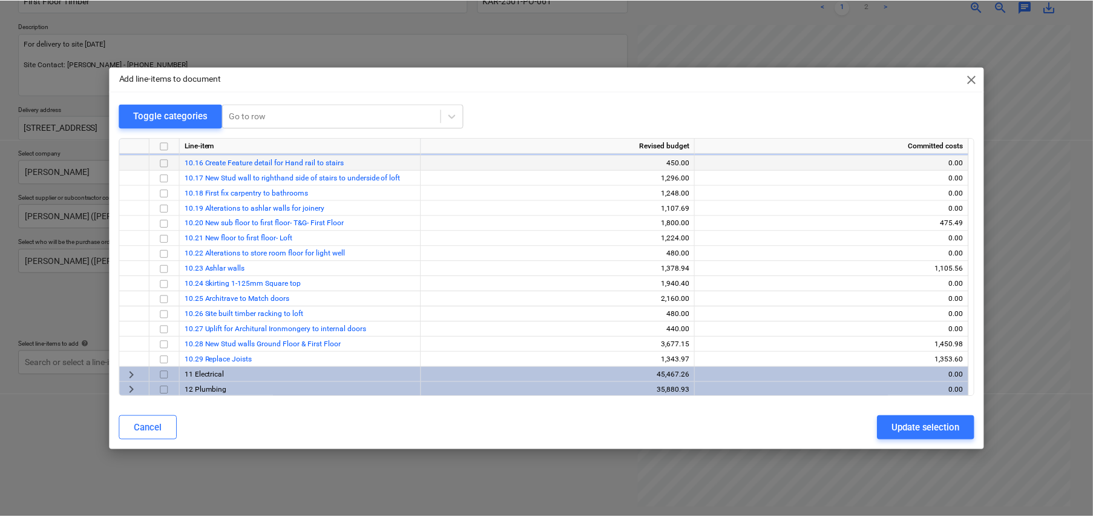
scroll to position [182, 0]
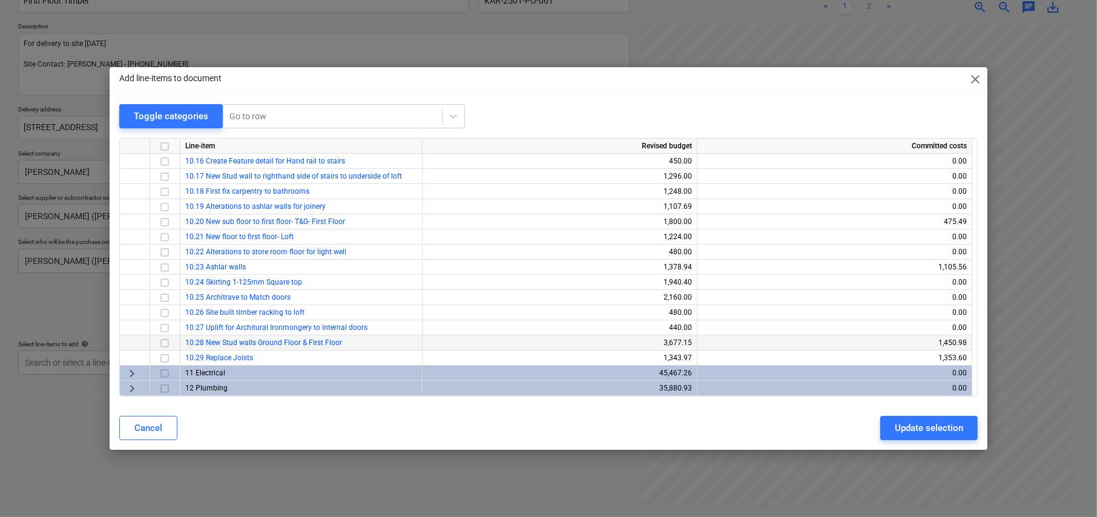
click at [165, 340] on input "checkbox" at bounding box center [164, 343] width 15 height 15
click at [918, 428] on div "Update selection" at bounding box center [929, 428] width 68 height 16
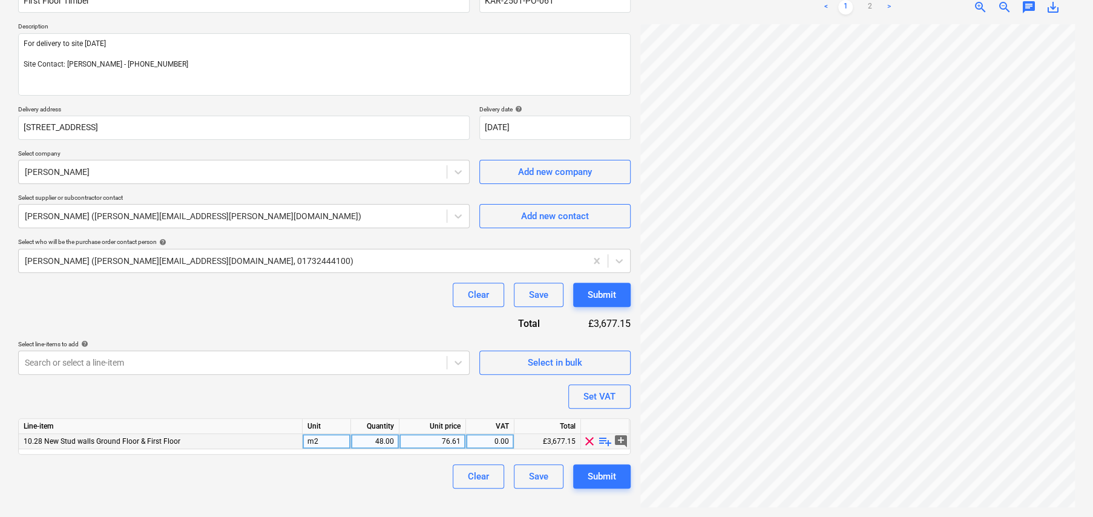
click at [605, 441] on span "playlist_add" at bounding box center [605, 441] width 15 height 15
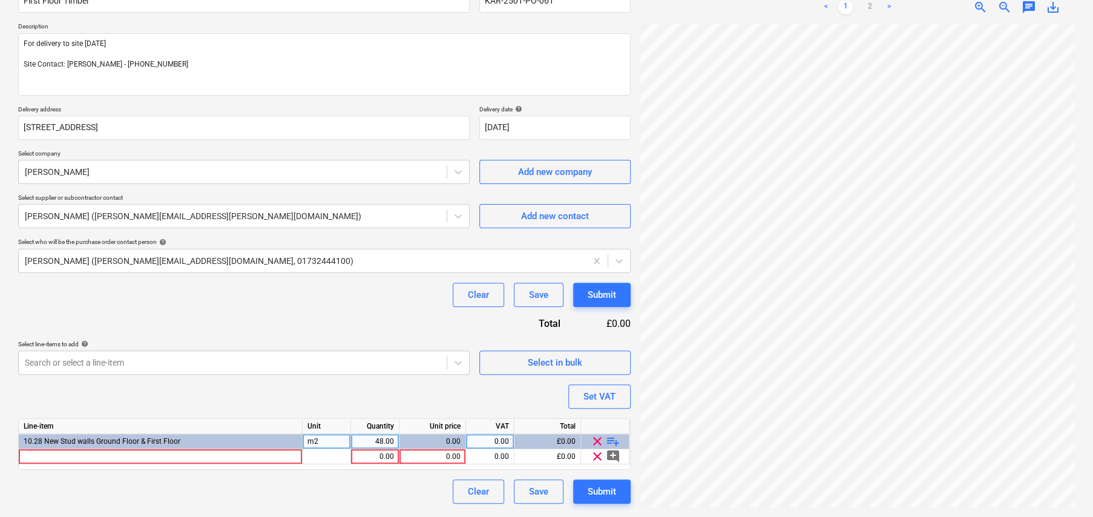
click at [612, 441] on span "playlist_add" at bounding box center [613, 441] width 15 height 15
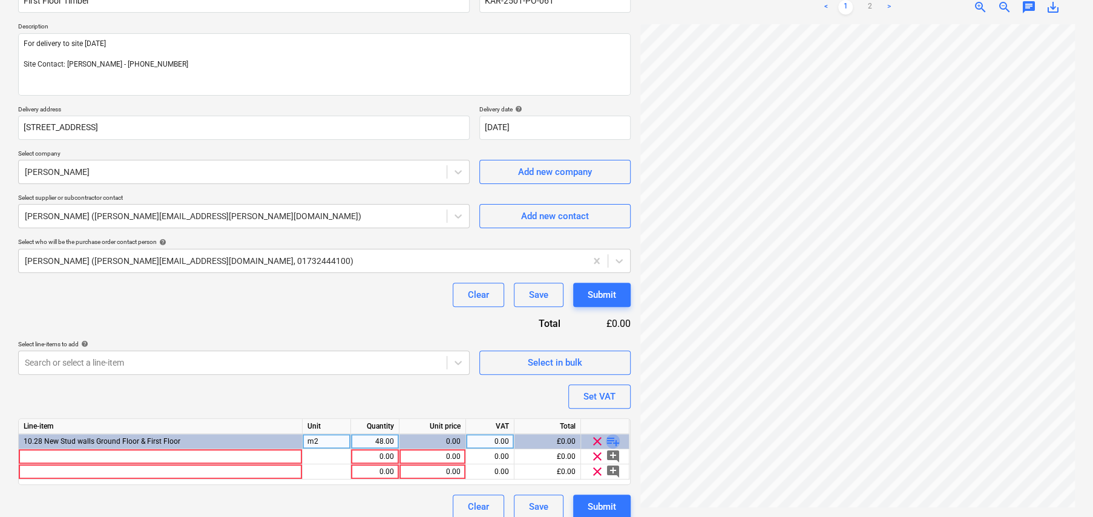
click at [613, 441] on span "playlist_add" at bounding box center [613, 441] width 15 height 15
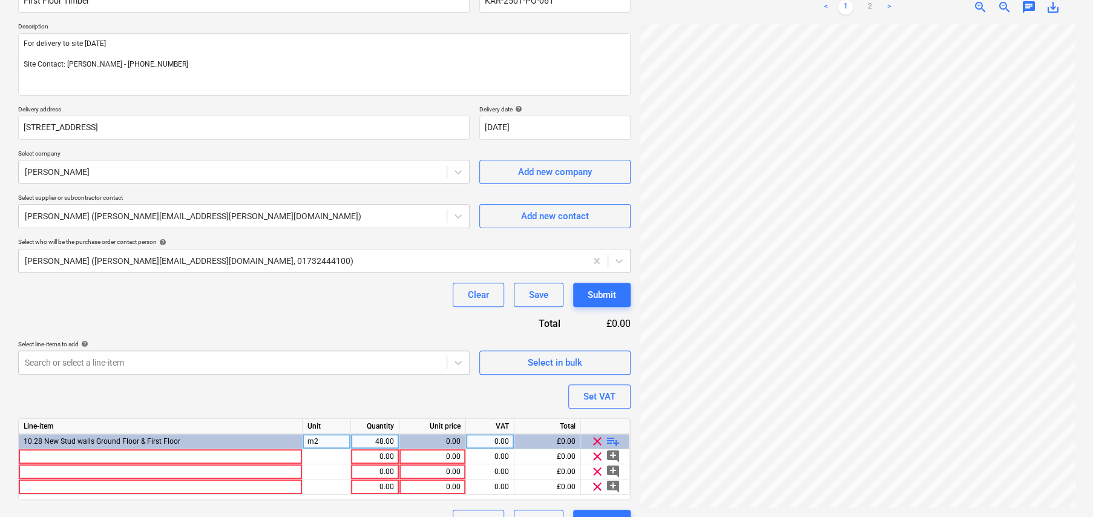
click at [613, 441] on span "playlist_add" at bounding box center [613, 441] width 15 height 15
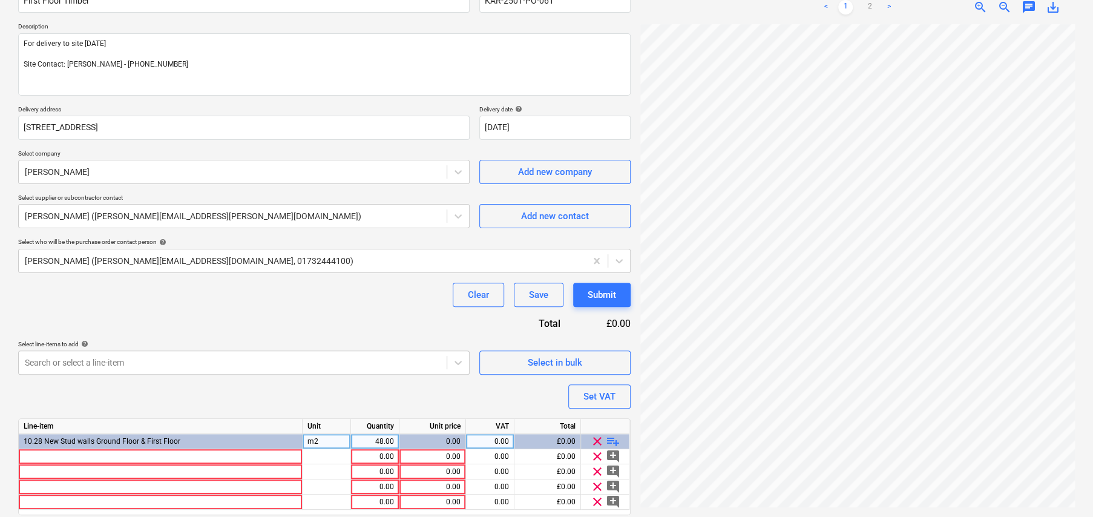
click at [613, 441] on span "playlist_add" at bounding box center [613, 441] width 15 height 15
type textarea "x"
click at [162, 451] on div at bounding box center [161, 456] width 284 height 15
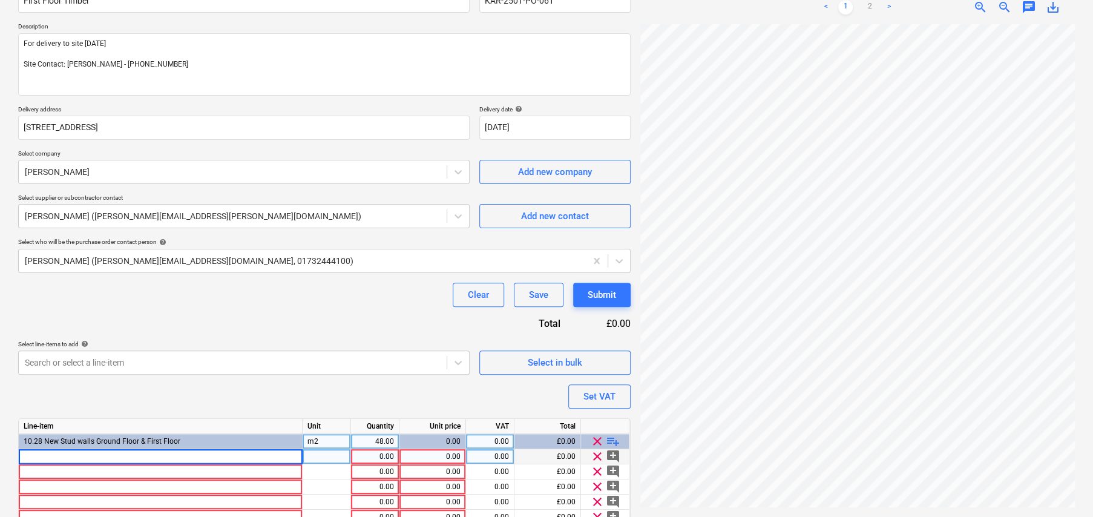
type input "C24 KILN DRIED REGULARISED TIMBER TREATED 47X100MMX3.0M"
type textarea "x"
click at [329, 452] on div at bounding box center [327, 456] width 48 height 15
type input "EA"
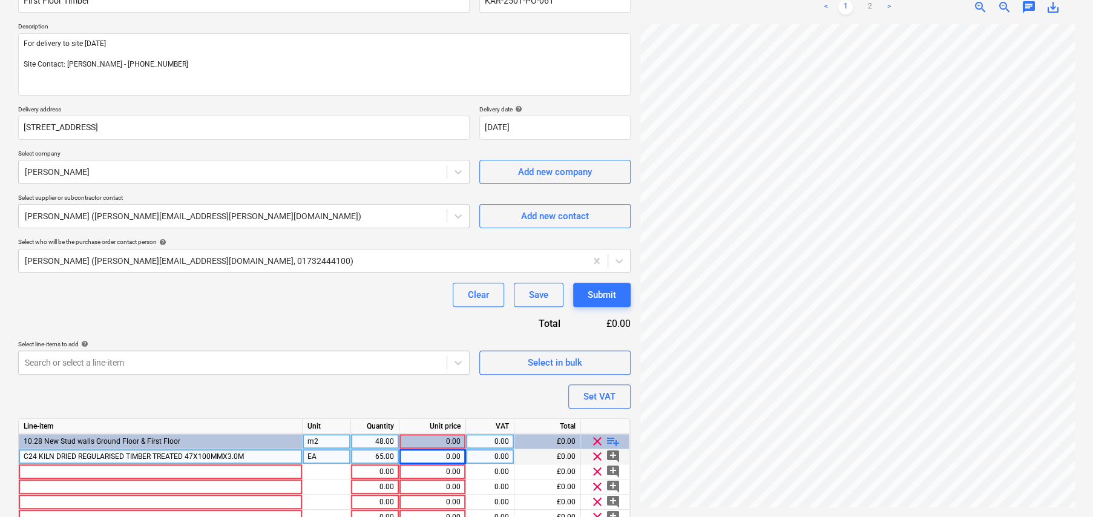
drag, startPoint x: 110, startPoint y: 398, endPoint x: 140, endPoint y: 401, distance: 30.4
click at [110, 398] on div "Purchase order name help First Floor Timber Purchase order reference number hel…" at bounding box center [324, 271] width 613 height 586
click at [448, 453] on div "0.00" at bounding box center [432, 456] width 56 height 15
type textarea "x"
type input "5.28"
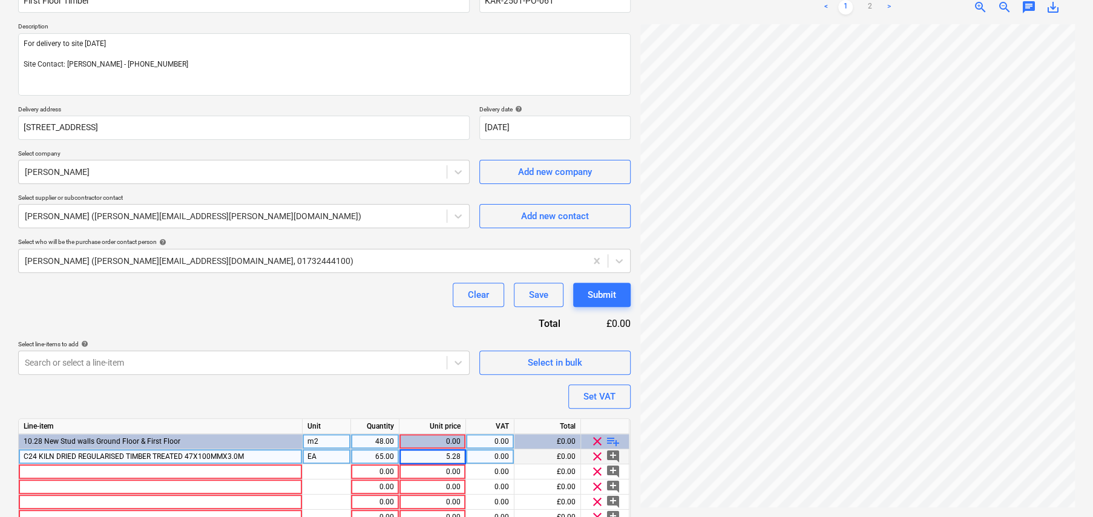
type textarea "x"
type input "20"
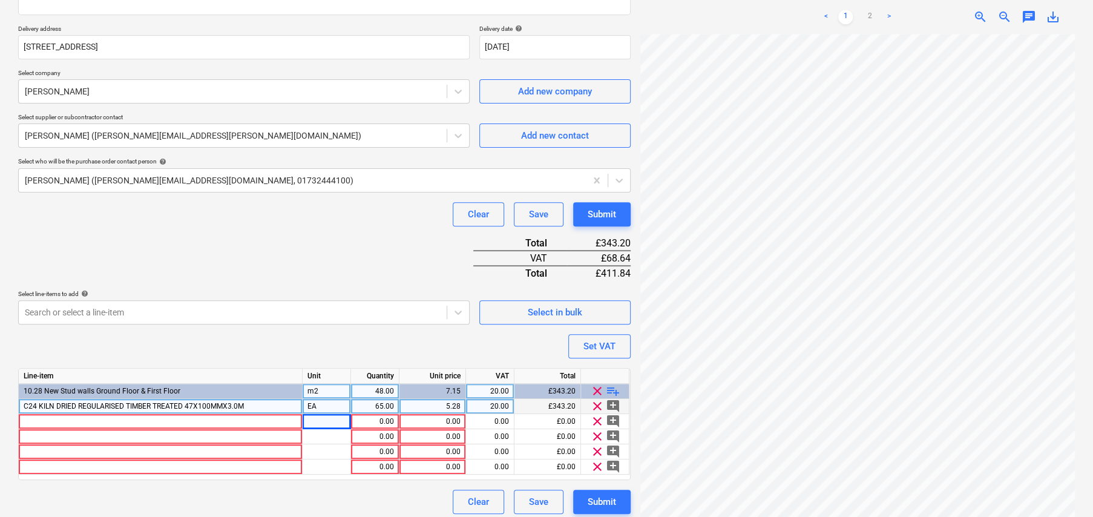
scroll to position [208, 0]
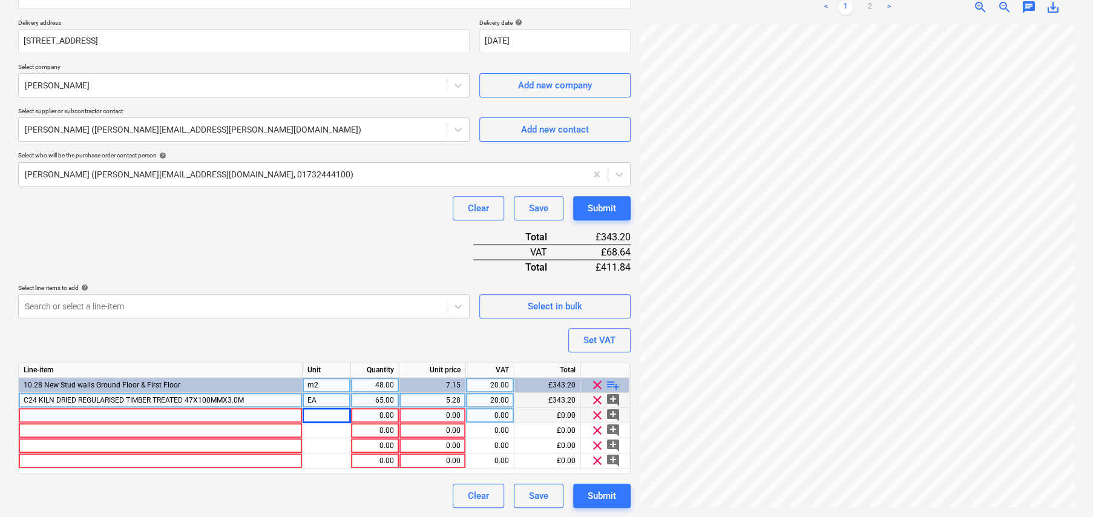
click at [138, 410] on div at bounding box center [161, 415] width 284 height 15
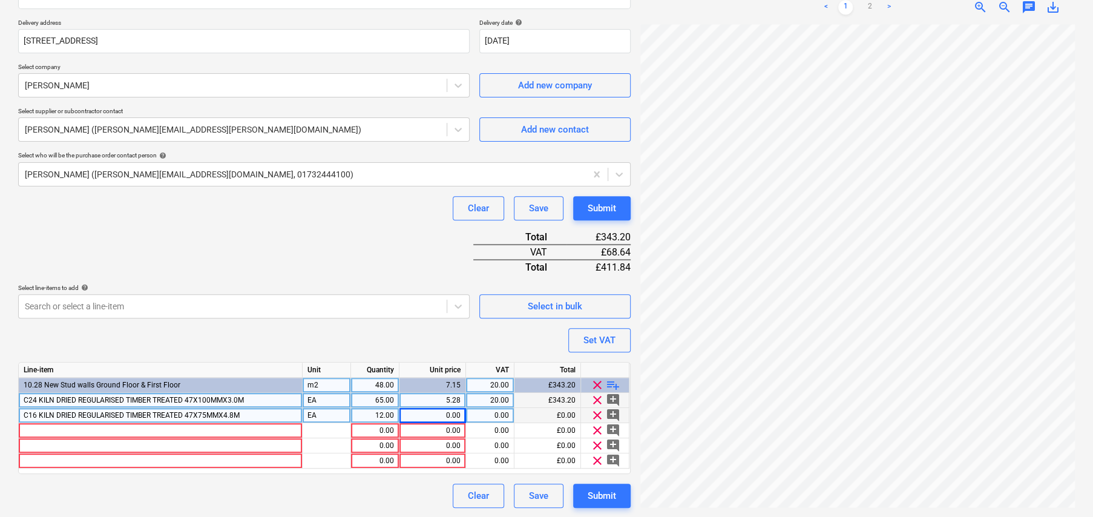
drag, startPoint x: 162, startPoint y: 250, endPoint x: 169, endPoint y: 259, distance: 11.6
click at [162, 250] on div "Purchase order name help First Floor Timber Purchase order reference number hel…" at bounding box center [324, 200] width 613 height 616
click at [447, 413] on div "0.00" at bounding box center [432, 415] width 56 height 15
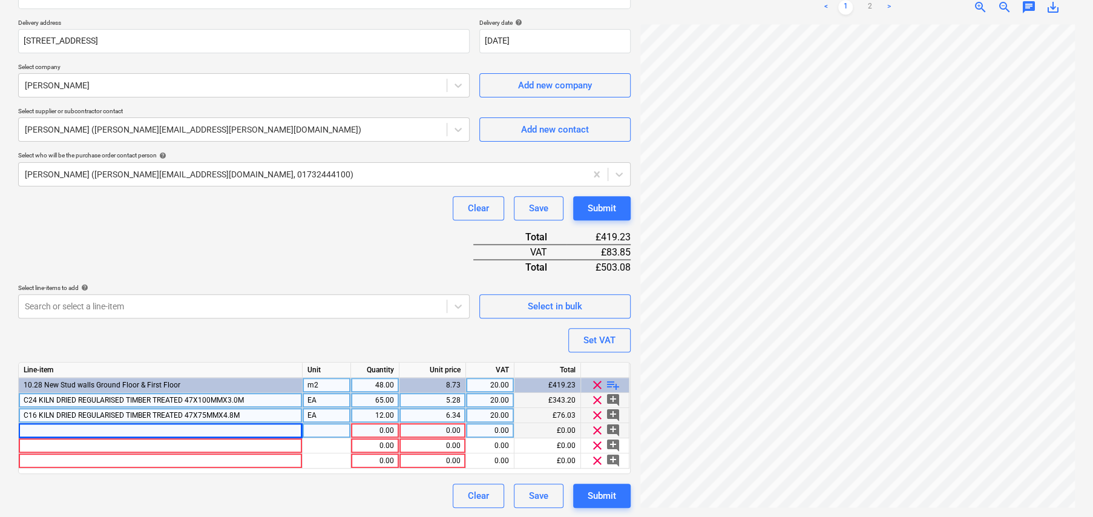
click at [130, 425] on div at bounding box center [161, 430] width 284 height 15
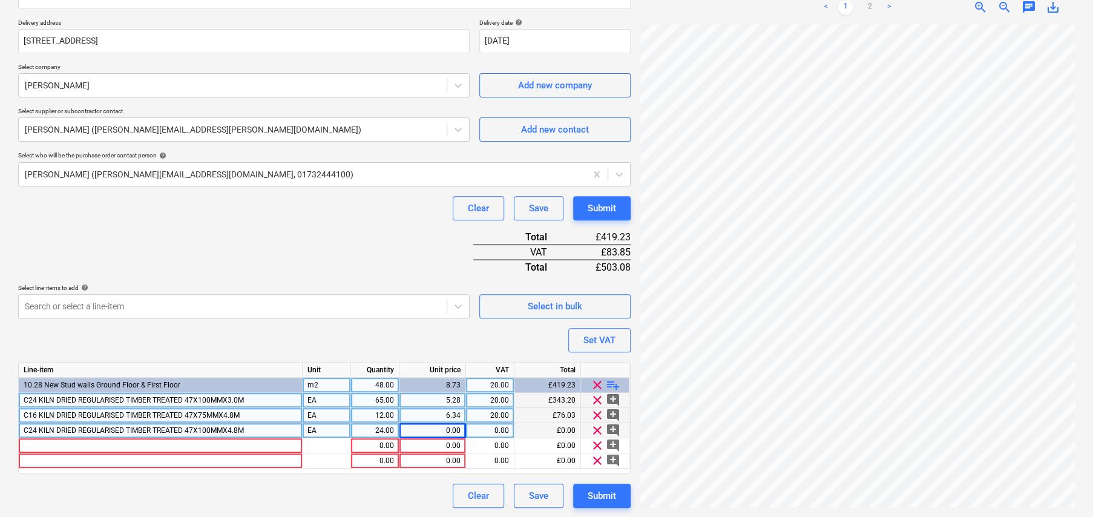
drag, startPoint x: 94, startPoint y: 220, endPoint x: 122, endPoint y: 229, distance: 29.9
click at [94, 220] on div "Purchase order name help First Floor Timber Purchase order reference number hel…" at bounding box center [324, 200] width 613 height 616
click at [429, 430] on div "0.00" at bounding box center [432, 430] width 56 height 15
click at [126, 444] on div at bounding box center [161, 445] width 284 height 15
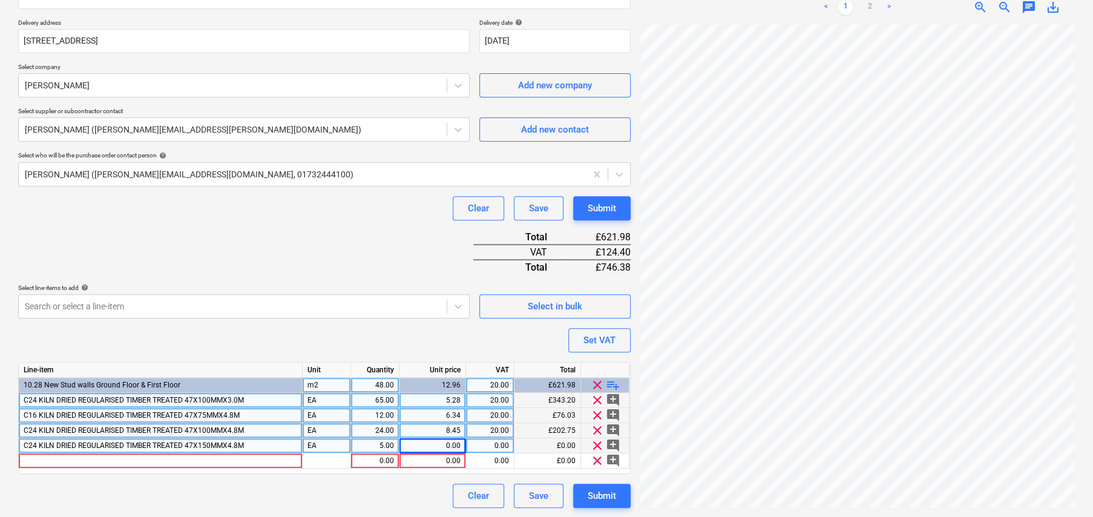
drag, startPoint x: 144, startPoint y: 232, endPoint x: 184, endPoint y: 246, distance: 42.3
click at [144, 232] on div "Purchase order name help First Floor Timber Purchase order reference number hel…" at bounding box center [324, 200] width 613 height 616
click at [451, 457] on div "0.00" at bounding box center [432, 460] width 56 height 15
click at [596, 459] on span "clear" at bounding box center [597, 460] width 15 height 15
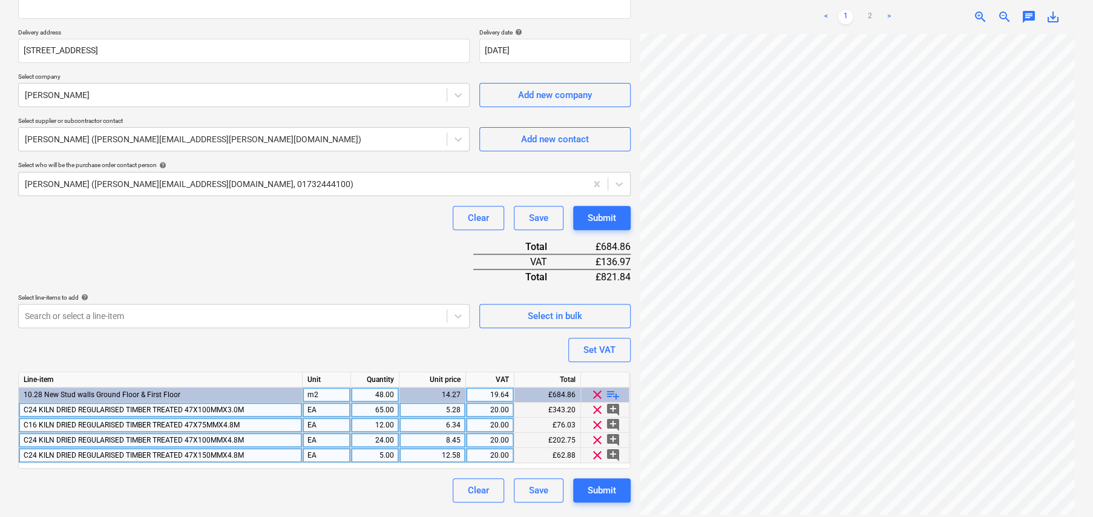
scroll to position [162, 21]
click at [872, 15] on link "2" at bounding box center [870, 17] width 15 height 15
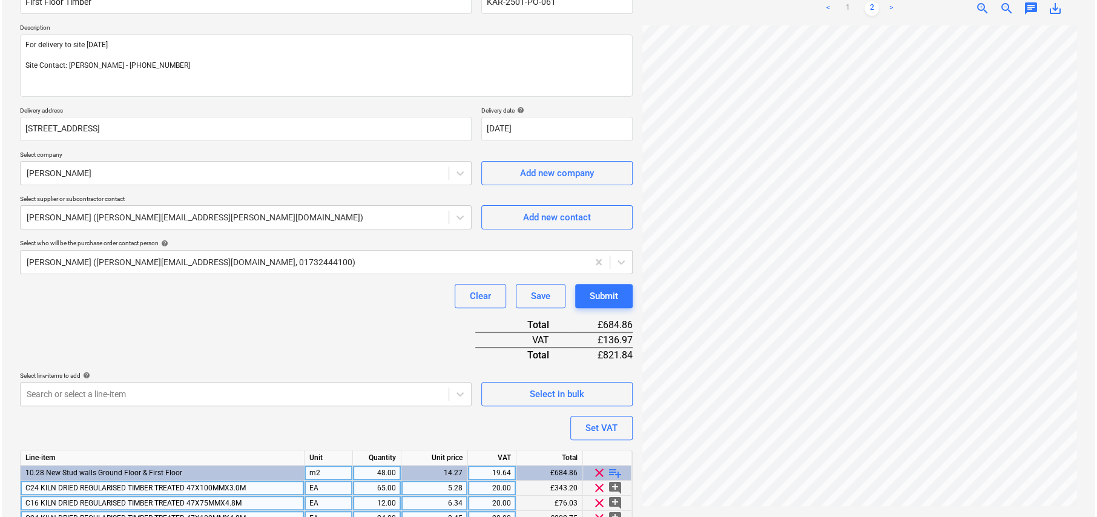
scroll to position [131, 0]
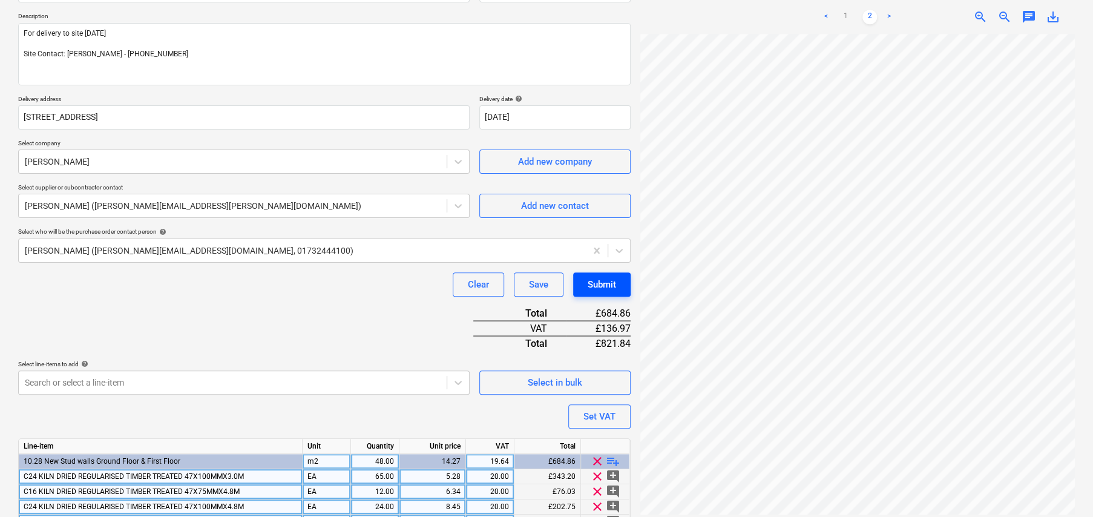
click at [595, 283] on div "Submit" at bounding box center [602, 285] width 28 height 16
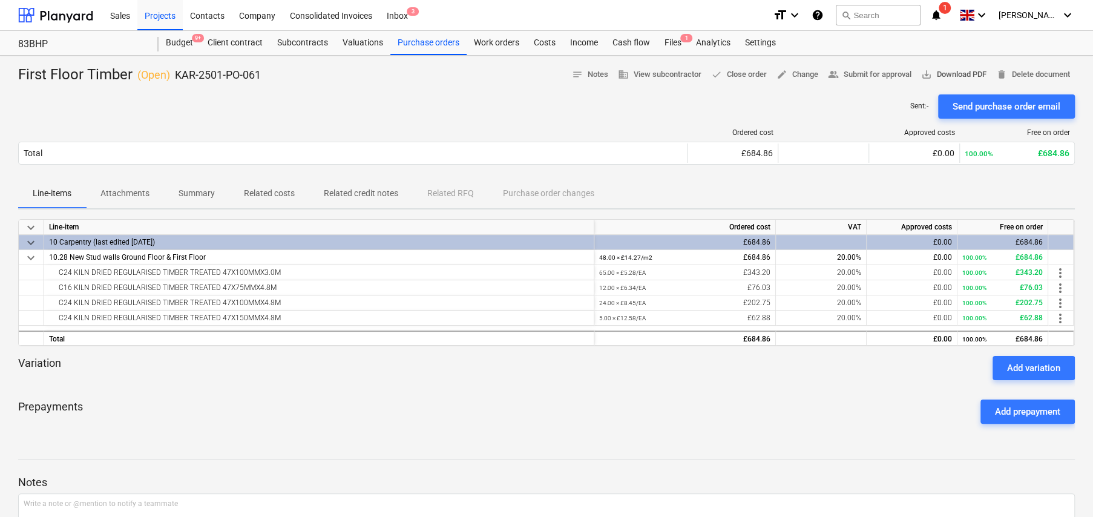
click at [946, 77] on span "save_alt Download PDF" at bounding box center [953, 75] width 65 height 14
click at [419, 45] on div "Purchase orders" at bounding box center [428, 43] width 76 height 24
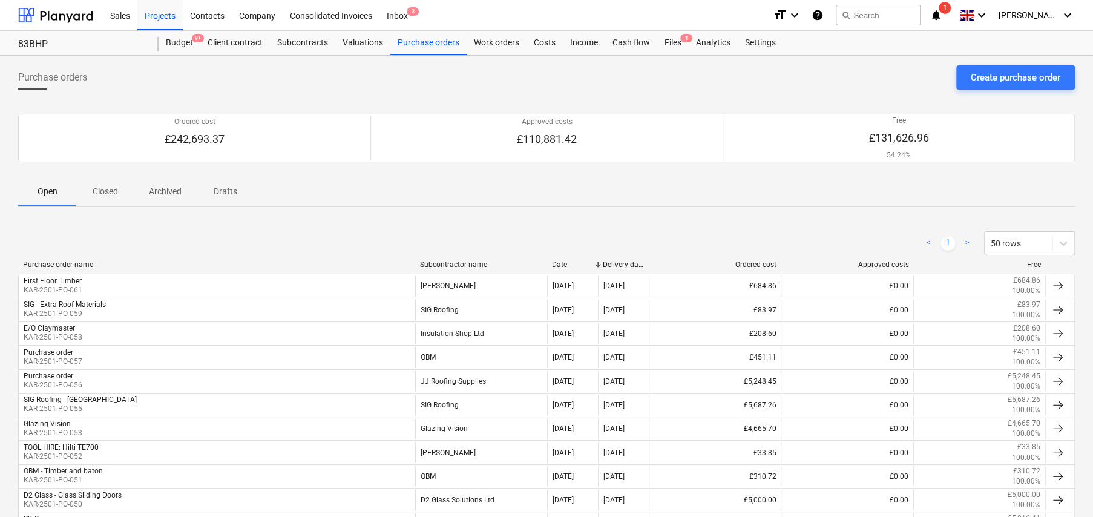
click at [219, 197] on p "Drafts" at bounding box center [225, 191] width 29 height 13
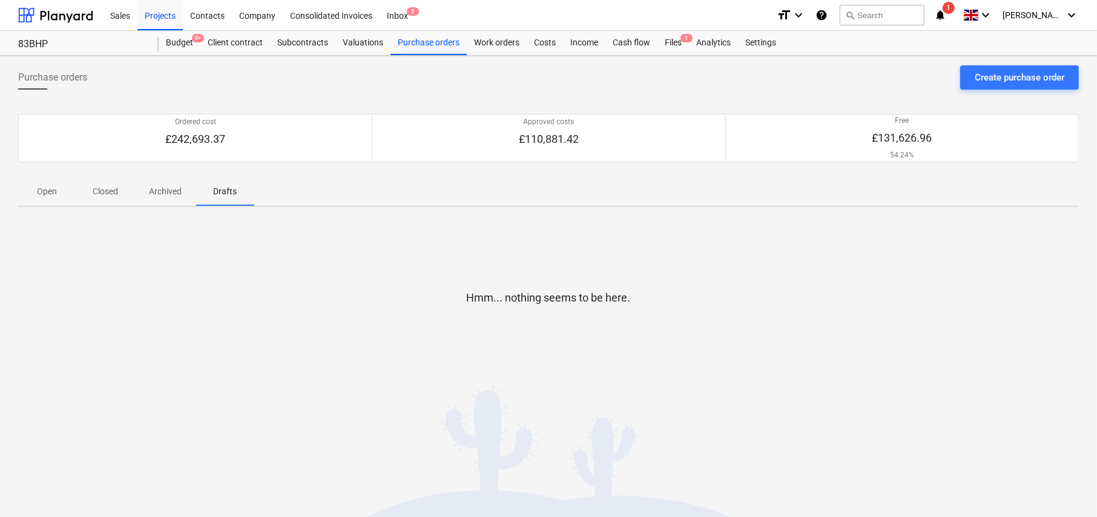
click at [36, 188] on p "Open" at bounding box center [47, 191] width 29 height 13
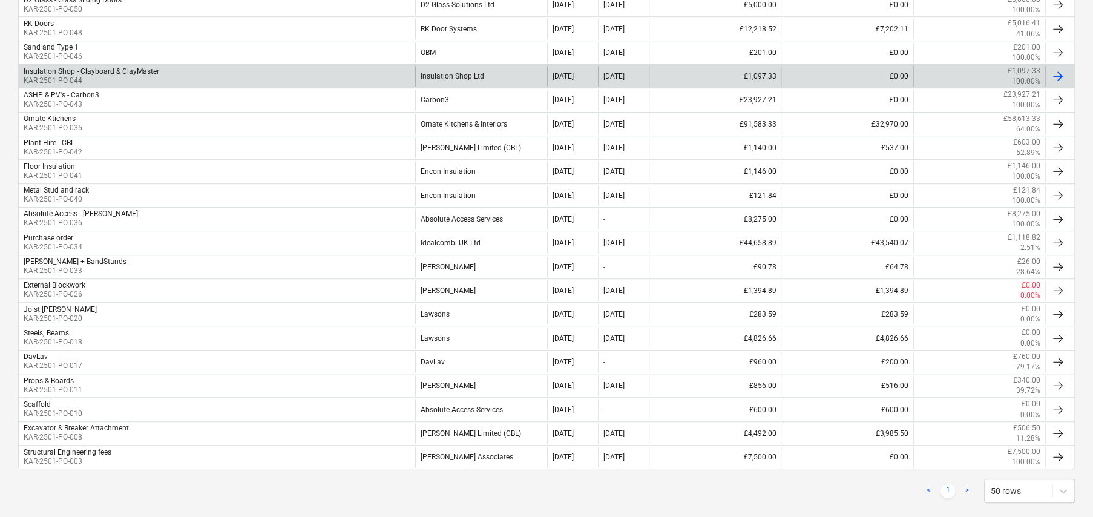
scroll to position [514, 0]
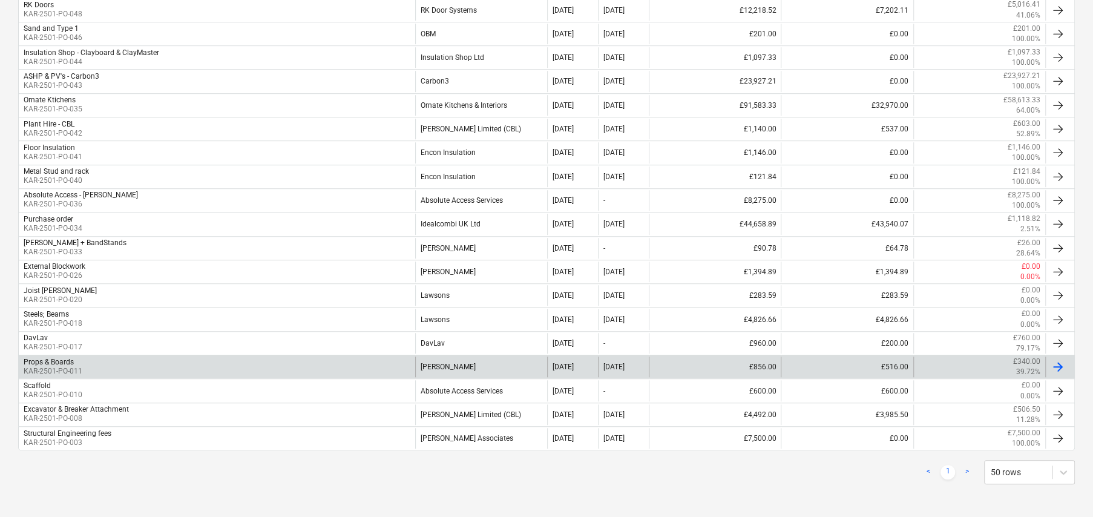
click at [191, 363] on div "Props & Boards KAR-2501-PO-011" at bounding box center [217, 367] width 397 height 21
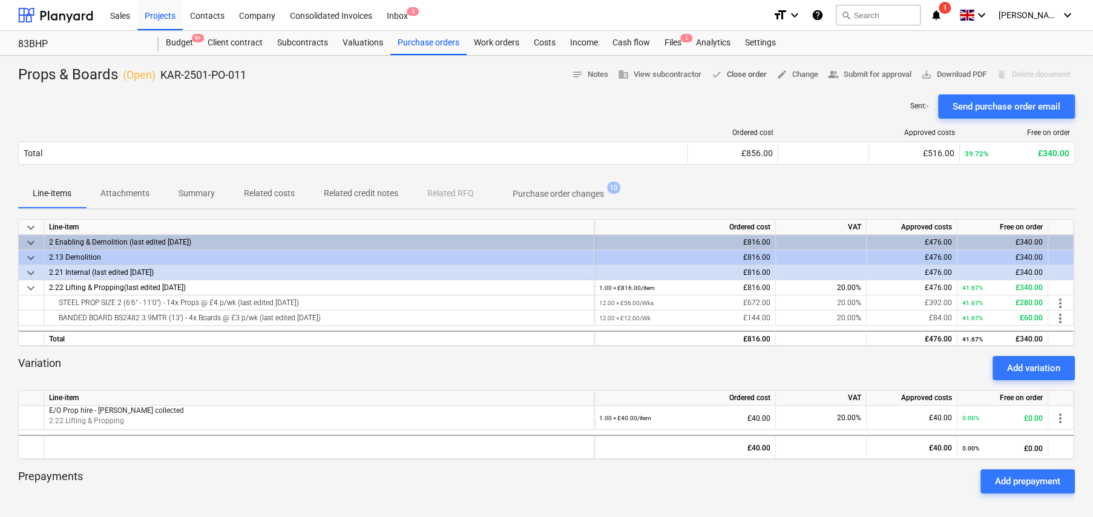
click at [735, 77] on span "done Close order" at bounding box center [739, 75] width 56 height 14
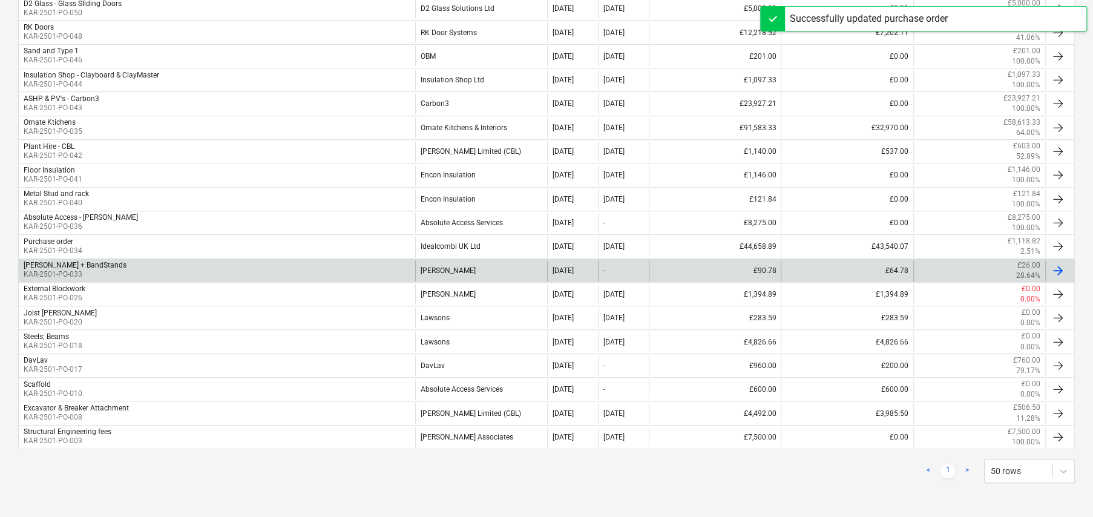
scroll to position [490, 0]
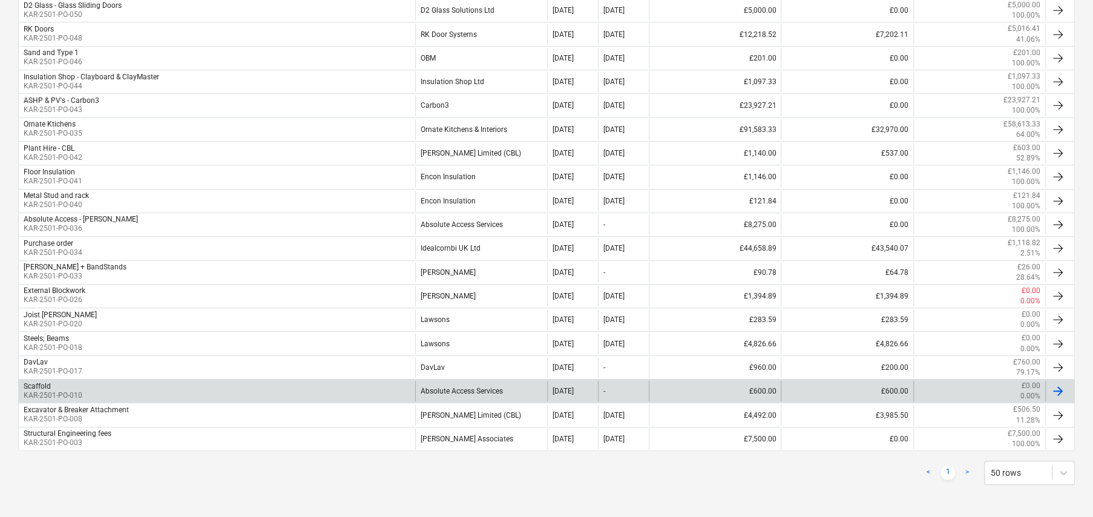
click at [287, 386] on div "Scaffold KAR-2501-PO-010" at bounding box center [217, 391] width 397 height 21
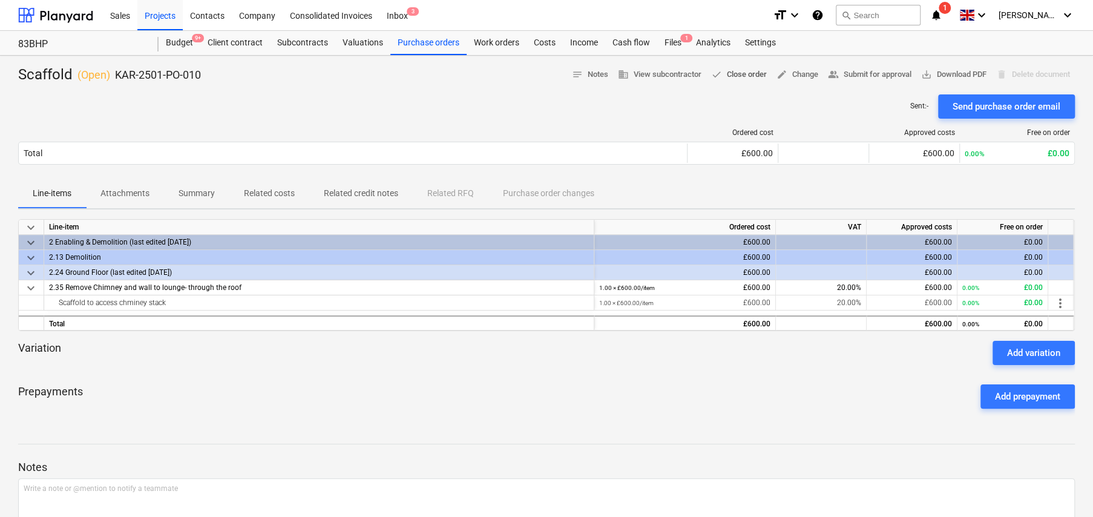
click at [740, 77] on span "done Close order" at bounding box center [739, 75] width 56 height 14
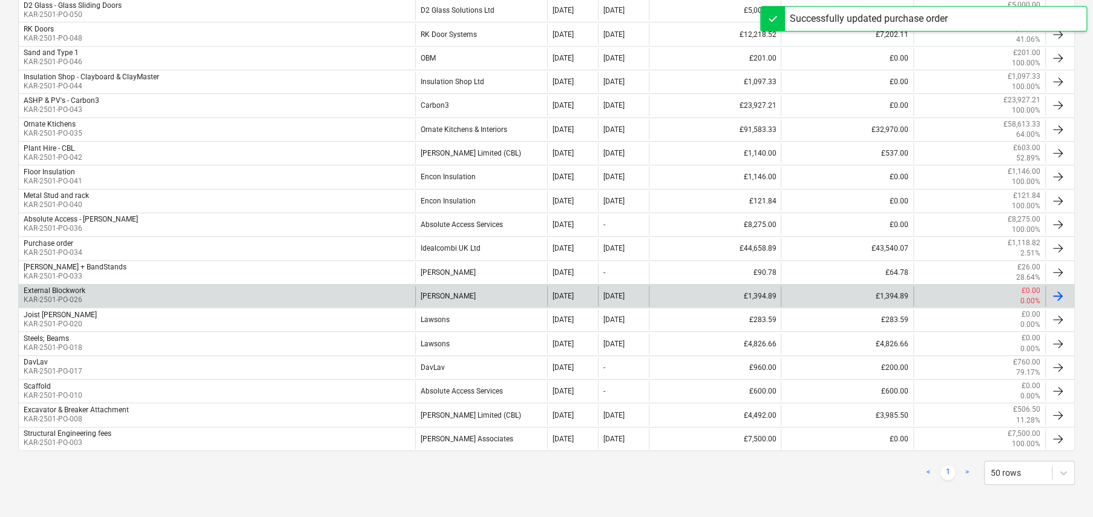
scroll to position [466, 0]
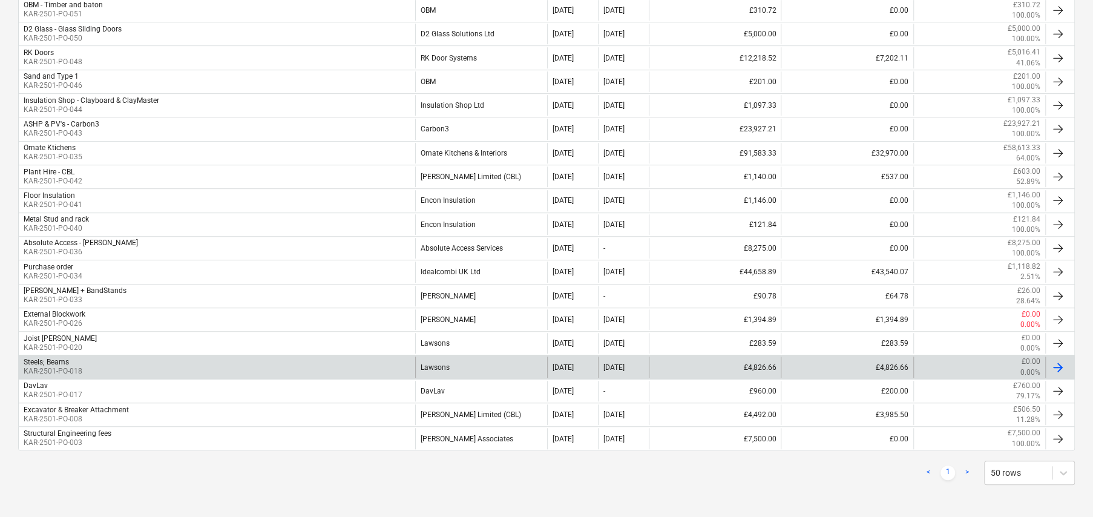
click at [289, 371] on div "Steels; Beams KAR-2501-PO-018" at bounding box center [217, 367] width 397 height 21
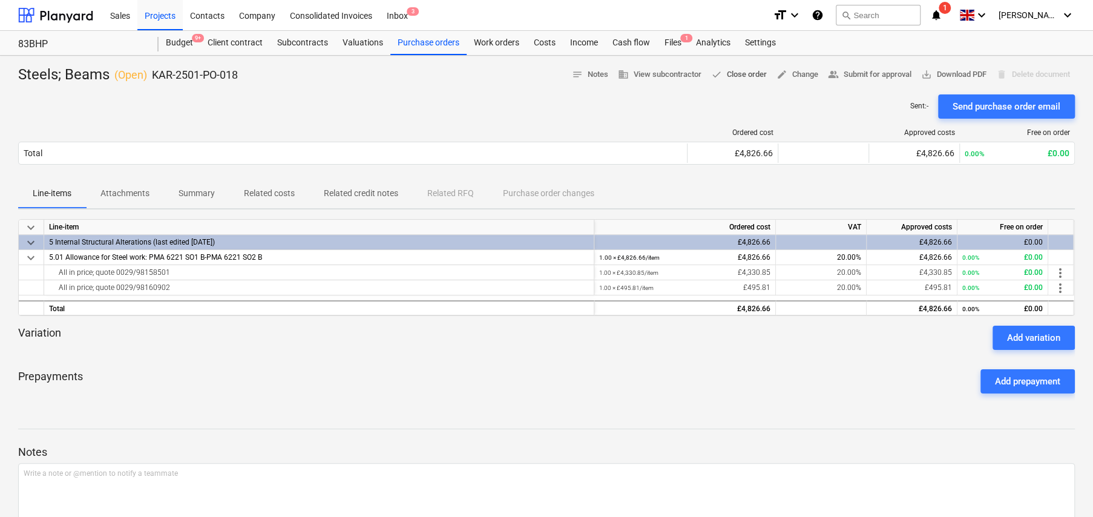
click at [715, 76] on span "done" at bounding box center [716, 74] width 11 height 11
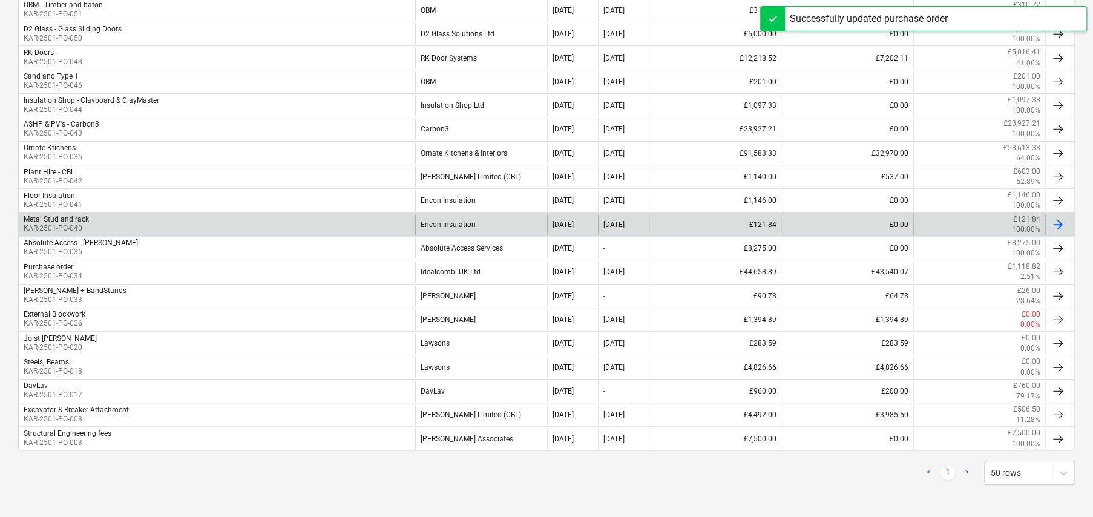
scroll to position [443, 0]
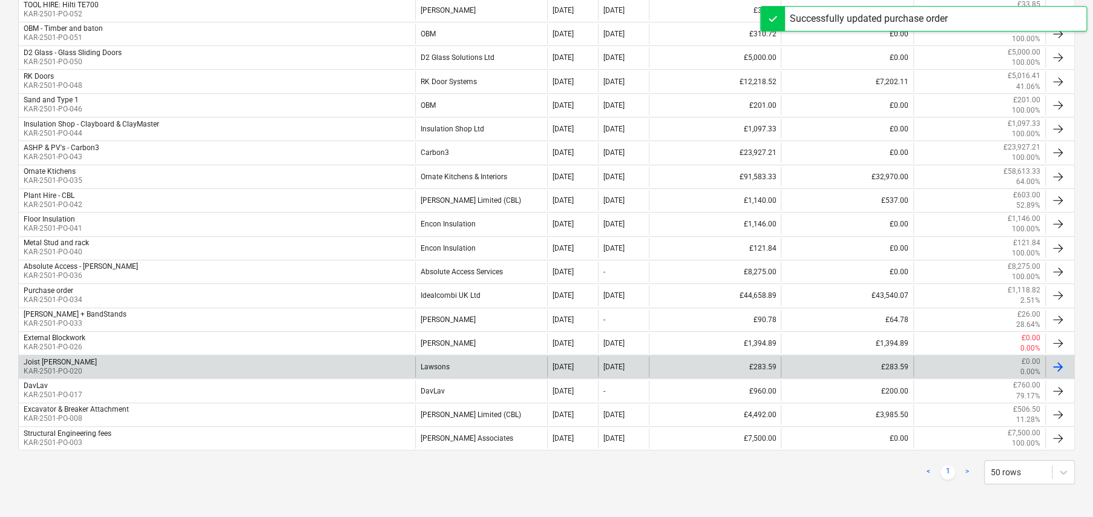
click at [358, 361] on div "Joist Timbers KAR-2501-PO-020" at bounding box center [217, 367] width 397 height 21
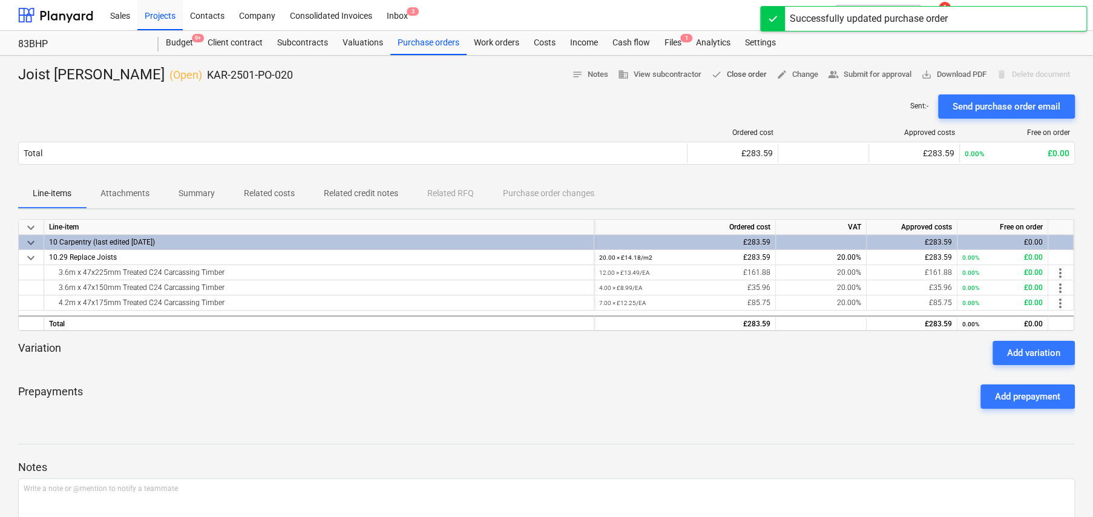
click at [726, 75] on span "done Close order" at bounding box center [739, 75] width 56 height 14
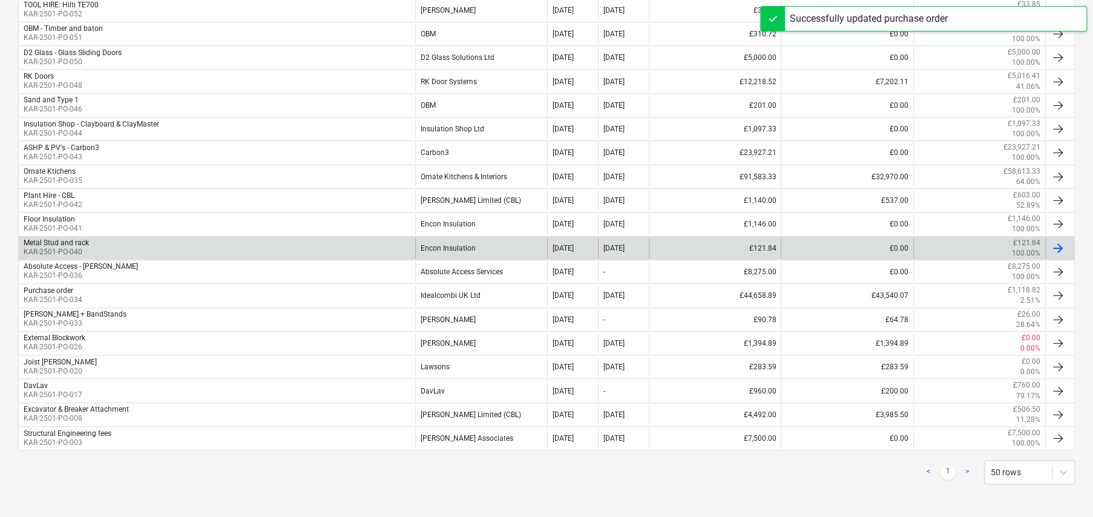
scroll to position [418, 0]
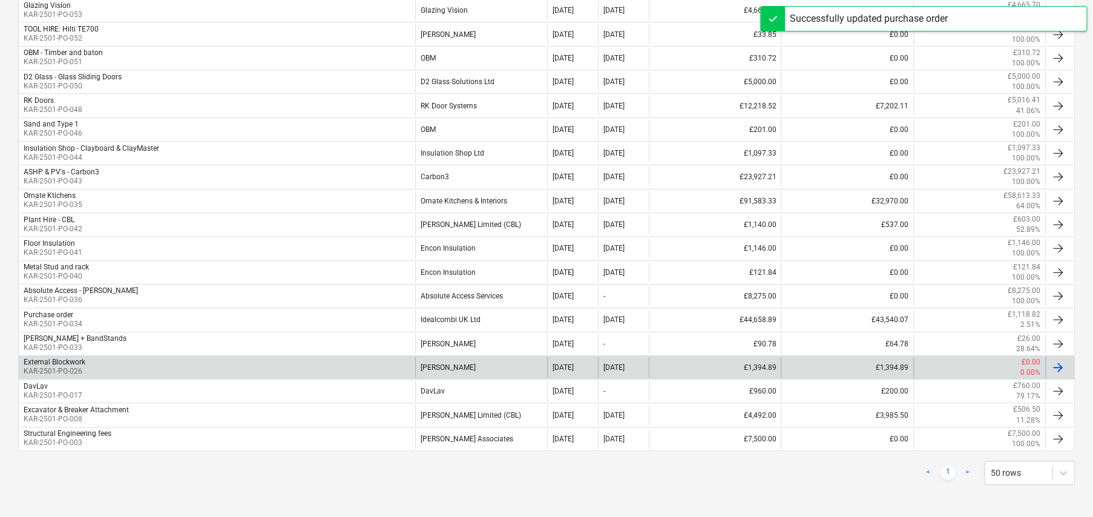
click at [347, 364] on div "External Blockwork KAR-2501-PO-026" at bounding box center [217, 367] width 397 height 21
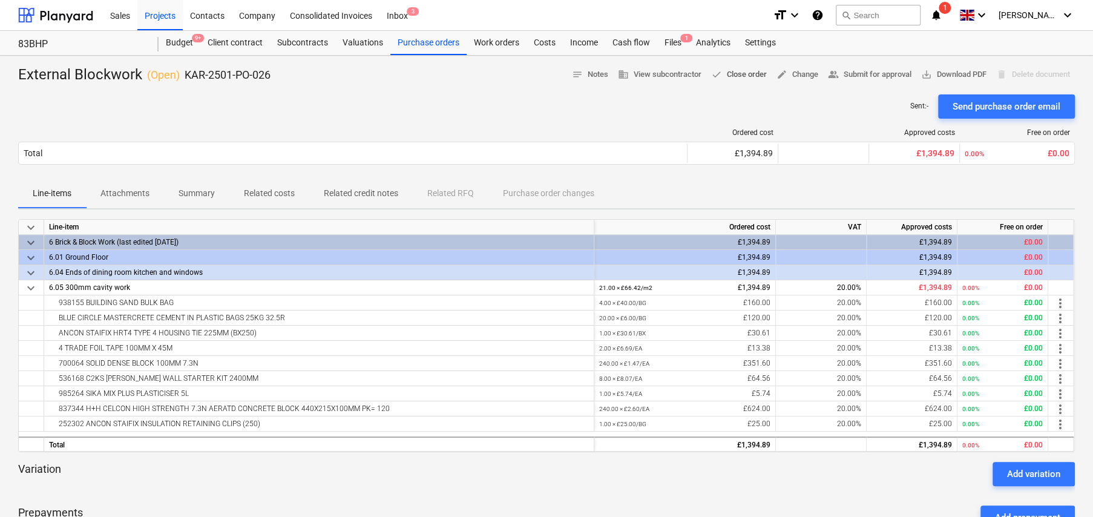
click at [713, 75] on span "done" at bounding box center [716, 74] width 11 height 11
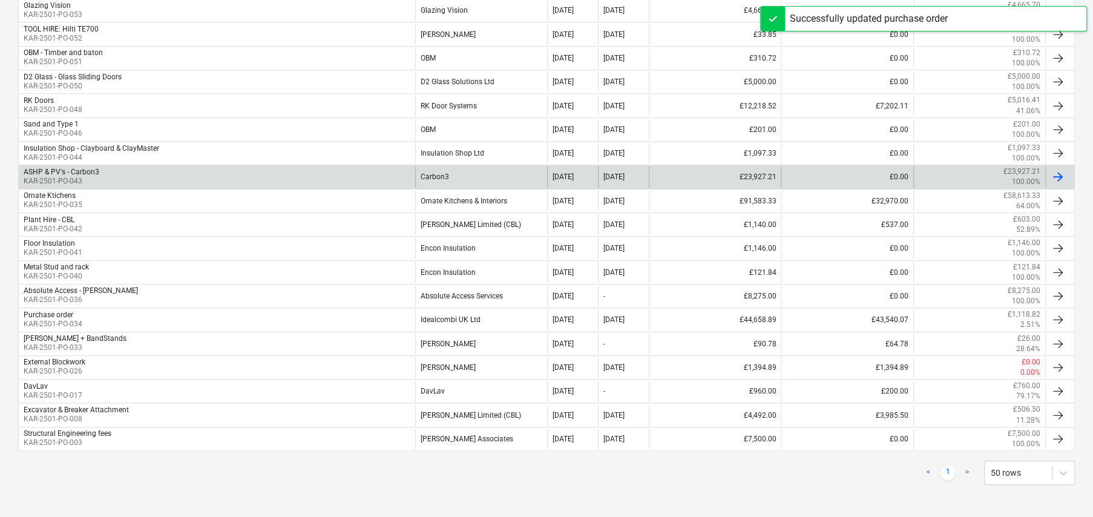
scroll to position [395, 0]
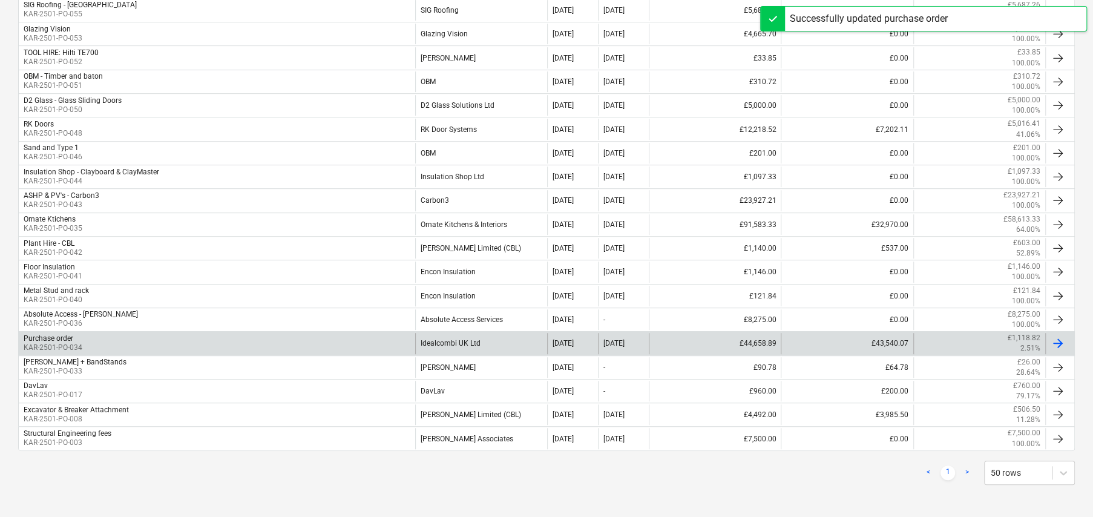
click at [245, 340] on div "Purchase order KAR-2501-PO-034" at bounding box center [217, 343] width 397 height 21
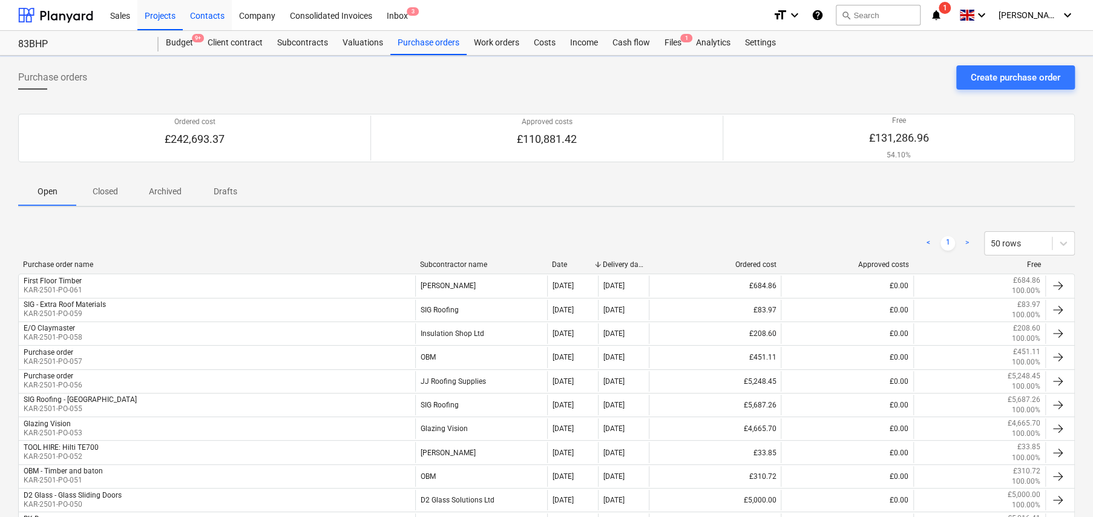
scroll to position [395, 0]
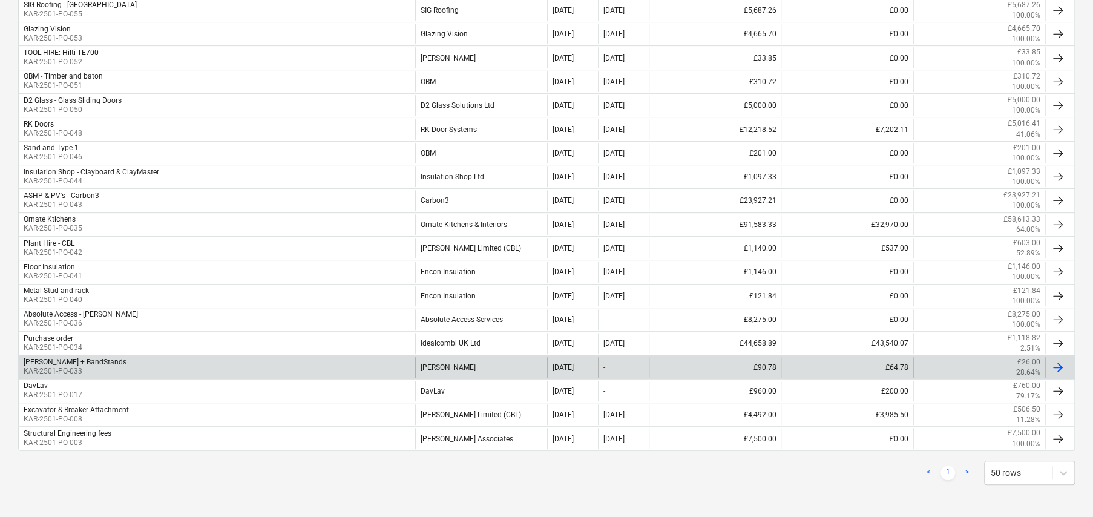
click at [465, 372] on div "[PERSON_NAME]" at bounding box center [481, 367] width 132 height 21
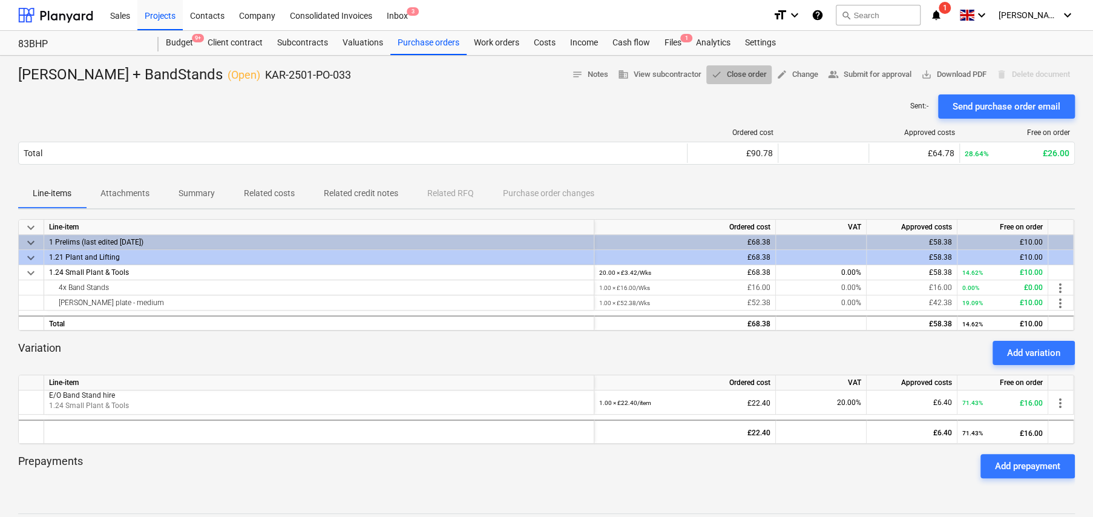
click at [736, 72] on span "done Close order" at bounding box center [739, 75] width 56 height 14
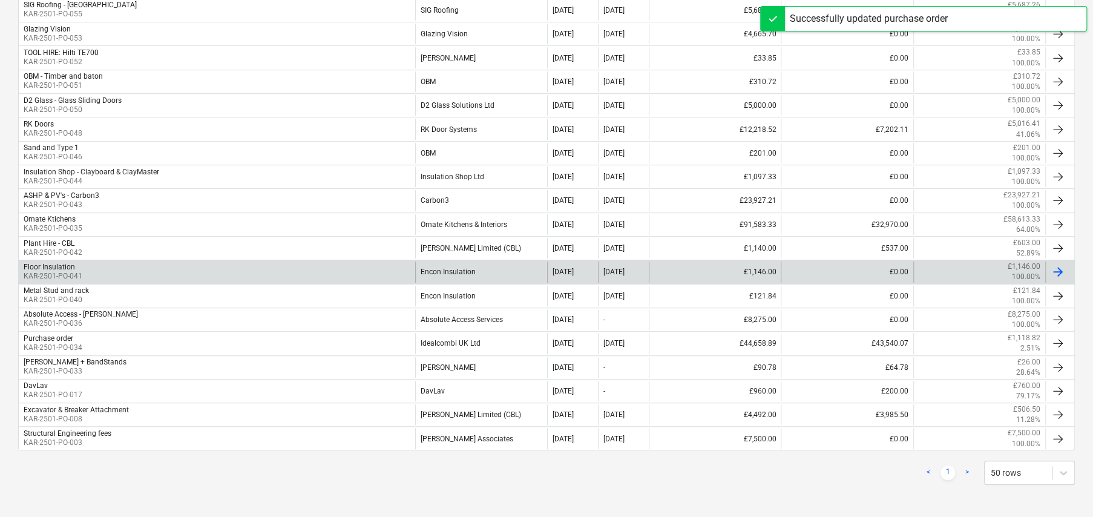
scroll to position [371, 0]
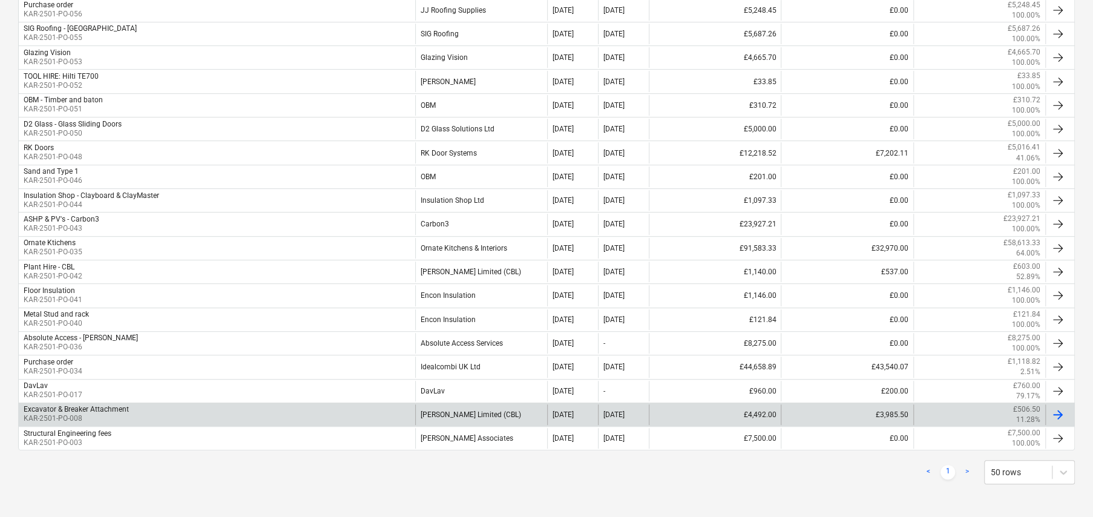
click at [185, 415] on div "Excavator & Breaker Attachment KAR-2501-PO-008" at bounding box center [217, 414] width 397 height 21
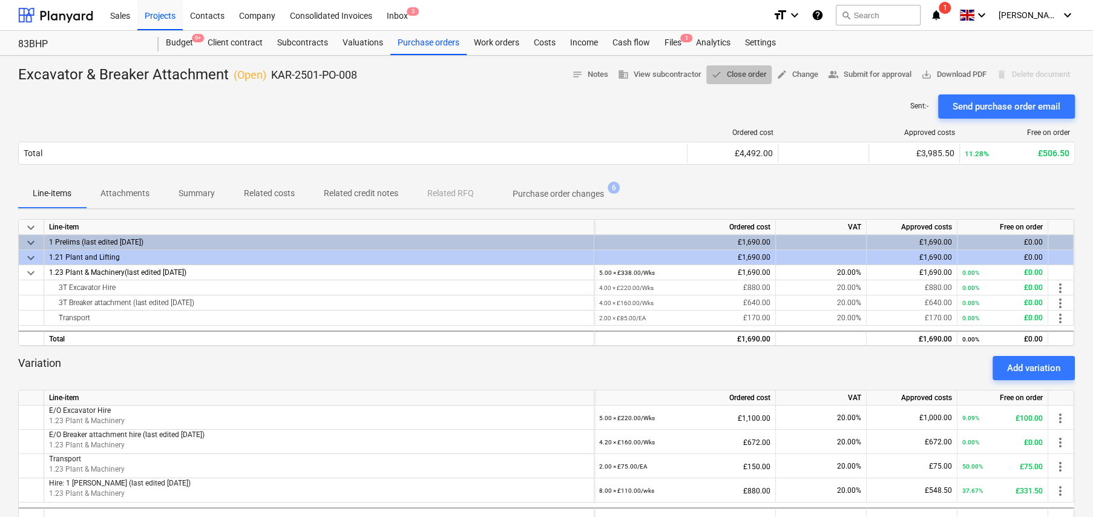
click at [739, 81] on button "done Close order" at bounding box center [738, 74] width 65 height 19
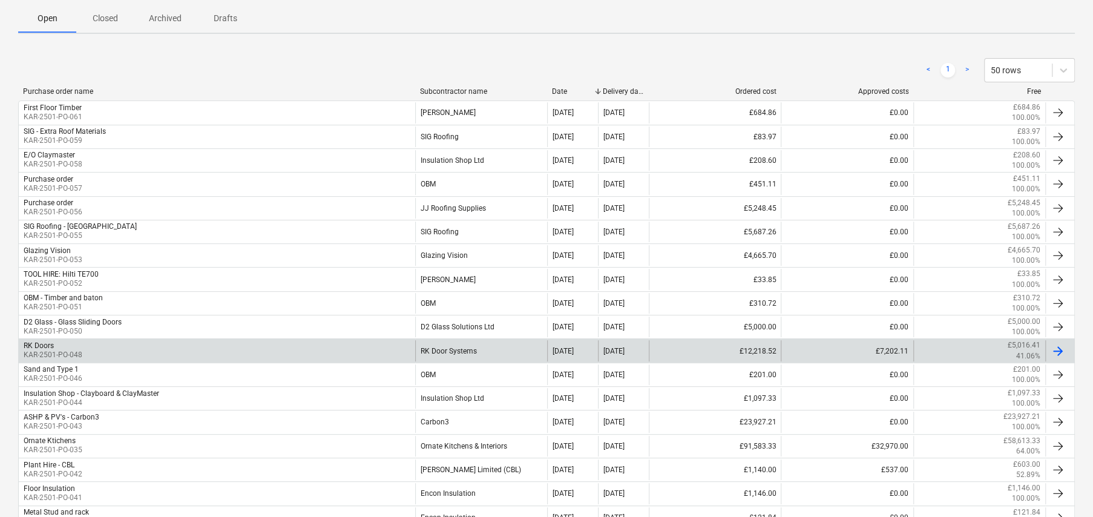
scroll to position [166, 0]
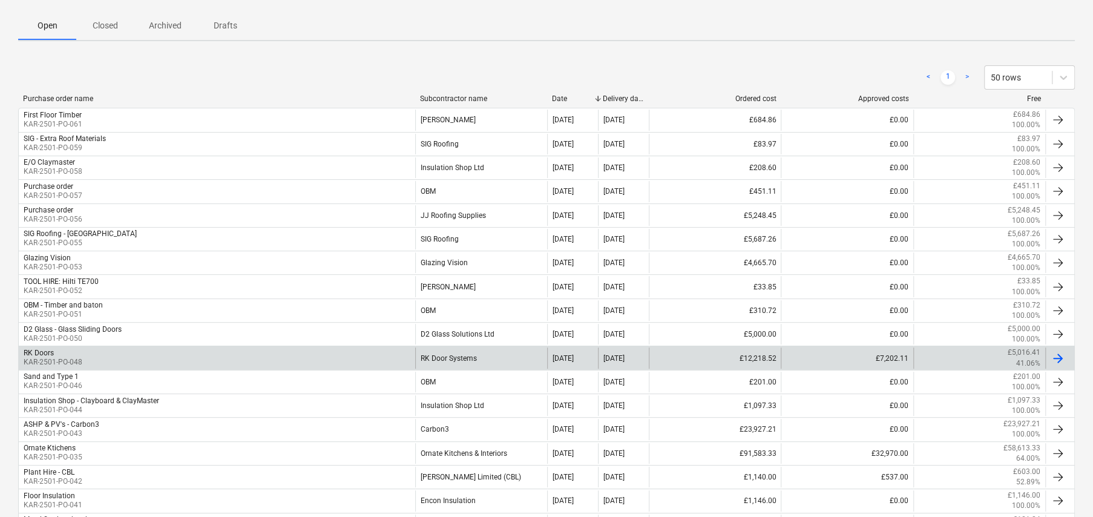
click at [474, 357] on div "RK Door Systems" at bounding box center [481, 357] width 132 height 21
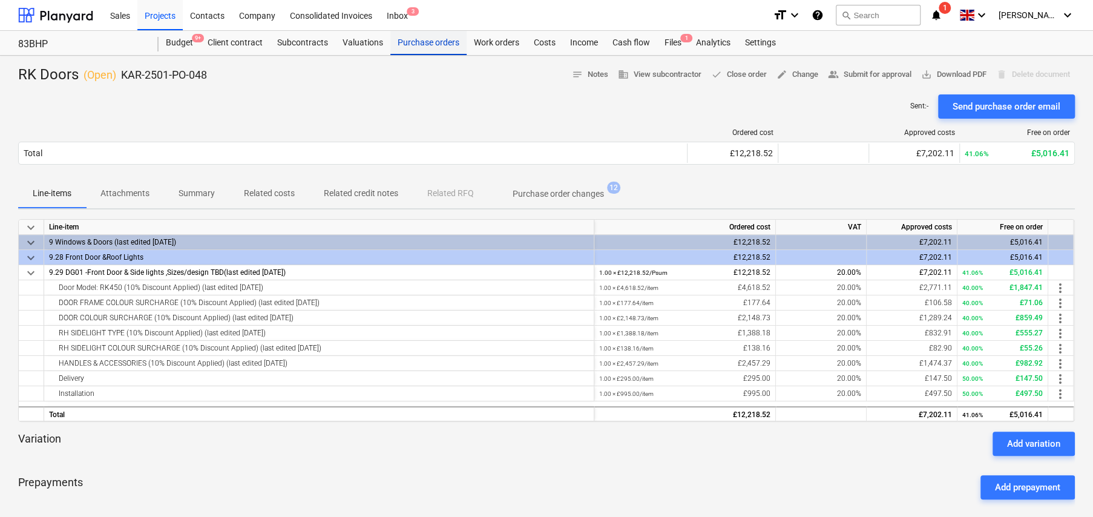
click at [438, 45] on div "Purchase orders" at bounding box center [428, 43] width 76 height 24
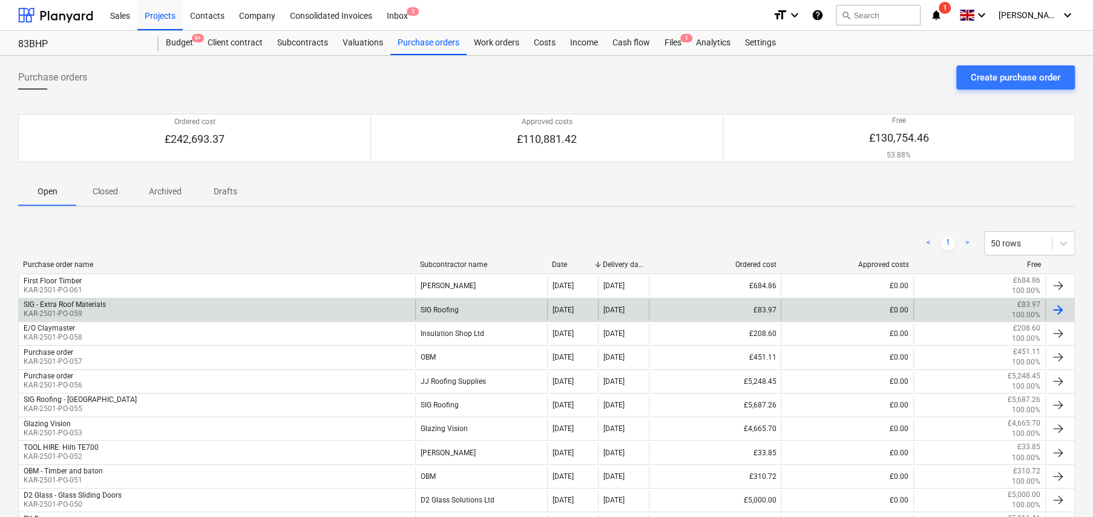
click at [446, 311] on div "SIG Roofing" at bounding box center [481, 310] width 132 height 21
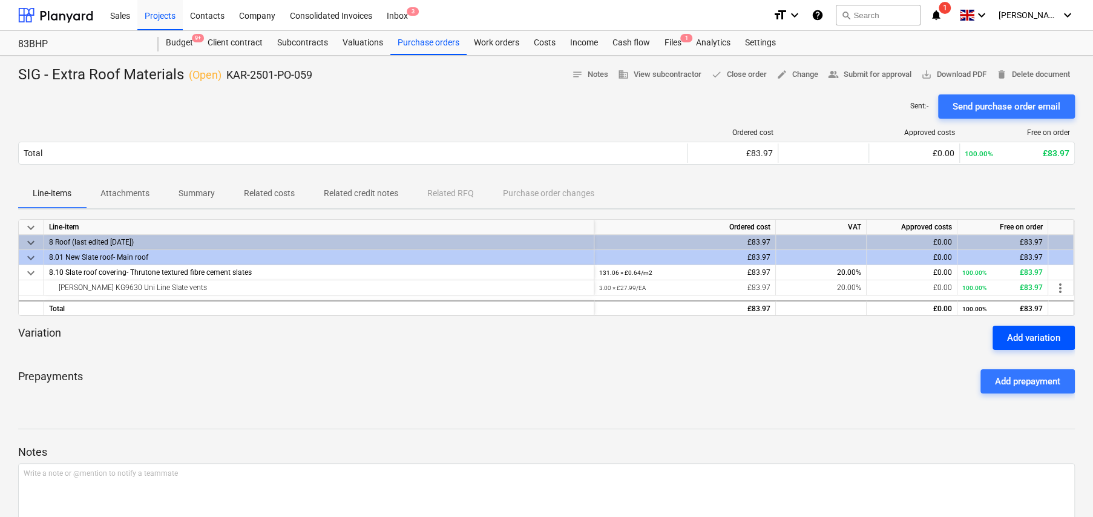
click at [1020, 340] on div "Add variation" at bounding box center [1033, 338] width 53 height 16
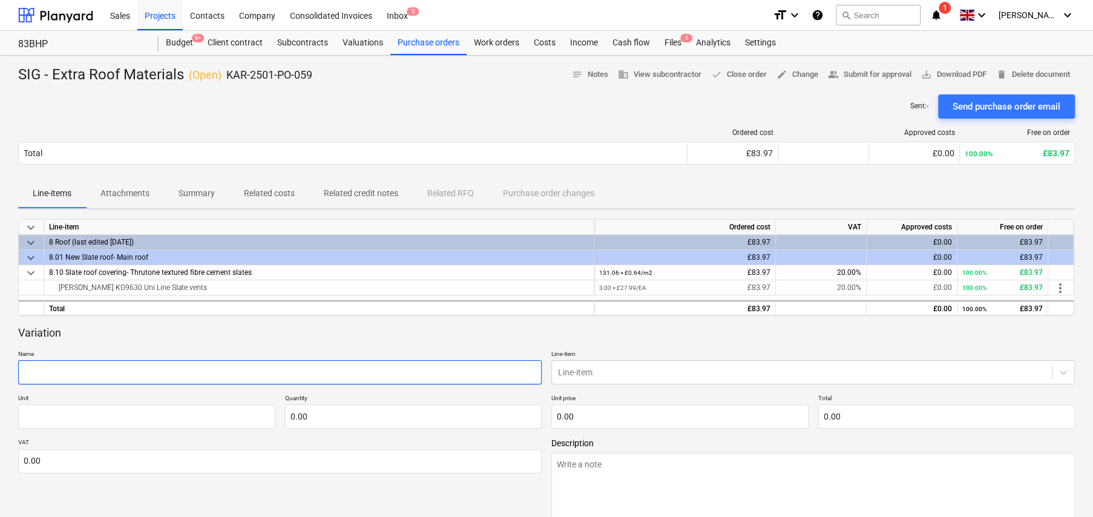
click at [364, 364] on input "text" at bounding box center [280, 372] width 524 height 24
click at [210, 373] on input "text" at bounding box center [280, 372] width 524 height 24
paste input "FIX-R Dry Verge Angled Ridge Cap 7.34 NO 22.02* S Black 10696199"
drag, startPoint x: 217, startPoint y: 370, endPoint x: 154, endPoint y: 366, distance: 63.1
click at [154, 366] on input "FIX-R Dry Verge Angled Ridge Cap 7.34 NO 22.02* S Black 10696199" at bounding box center [280, 372] width 524 height 24
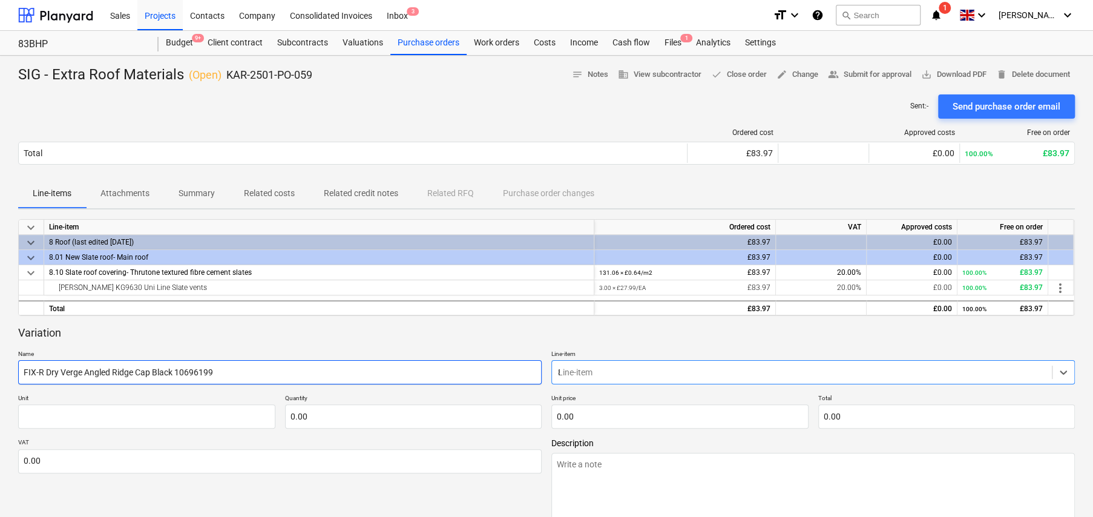
scroll to position [61, 0]
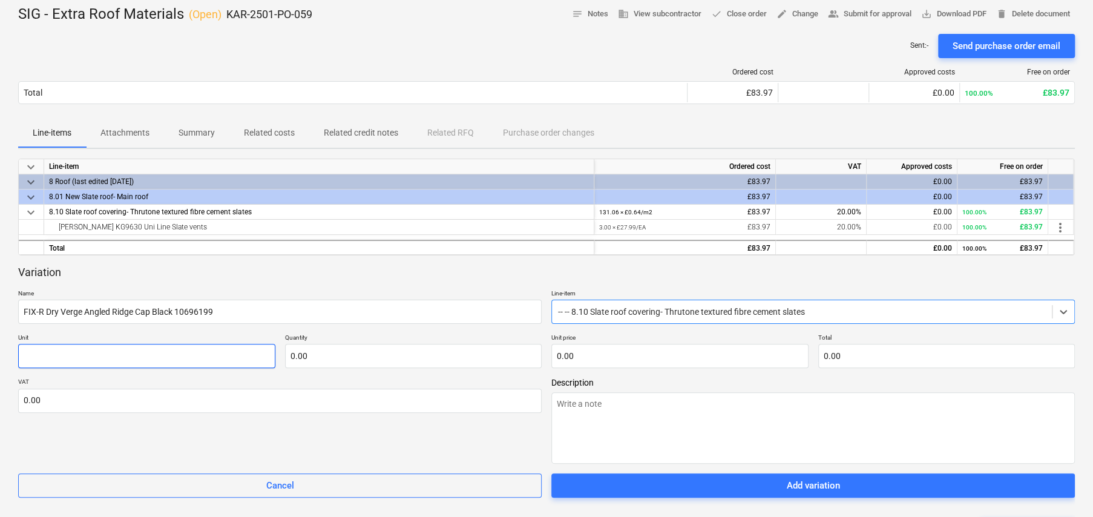
click at [175, 352] on input "text" at bounding box center [146, 356] width 257 height 24
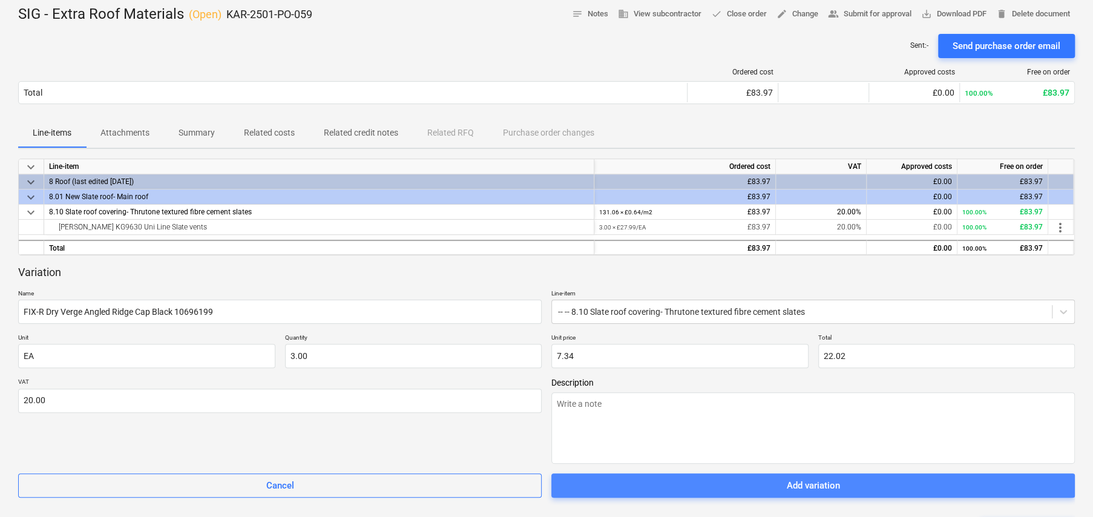
click at [815, 481] on div "Add variation" at bounding box center [813, 486] width 53 height 16
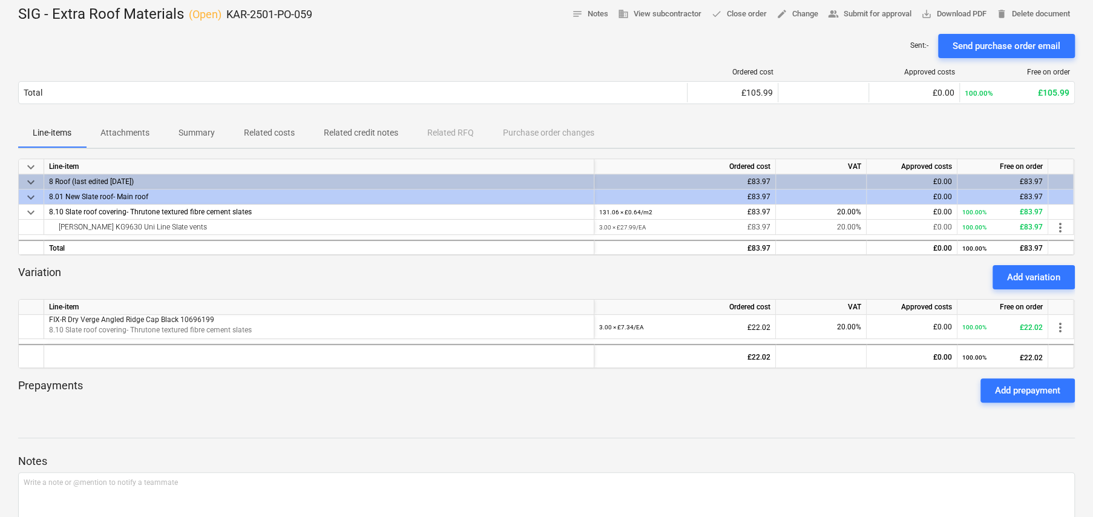
drag, startPoint x: 989, startPoint y: 53, endPoint x: 981, endPoint y: 62, distance: 11.6
click at [989, 53] on button "Send purchase order email" at bounding box center [1006, 46] width 137 height 24
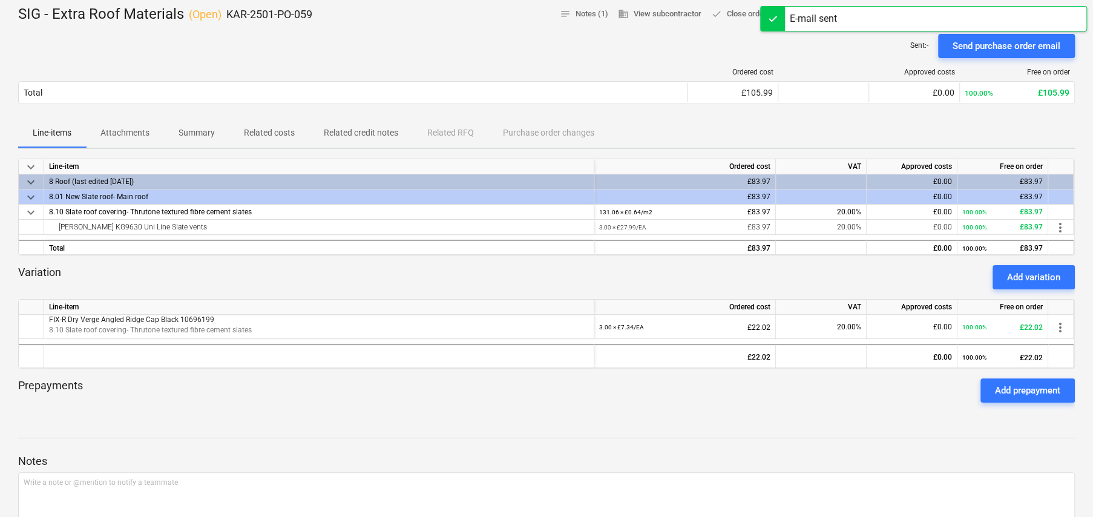
click at [826, 58] on div "Ordered cost Approved costs Free on order Total £105.99 £0.00 100.00% £105.99 P…" at bounding box center [546, 88] width 1057 height 61
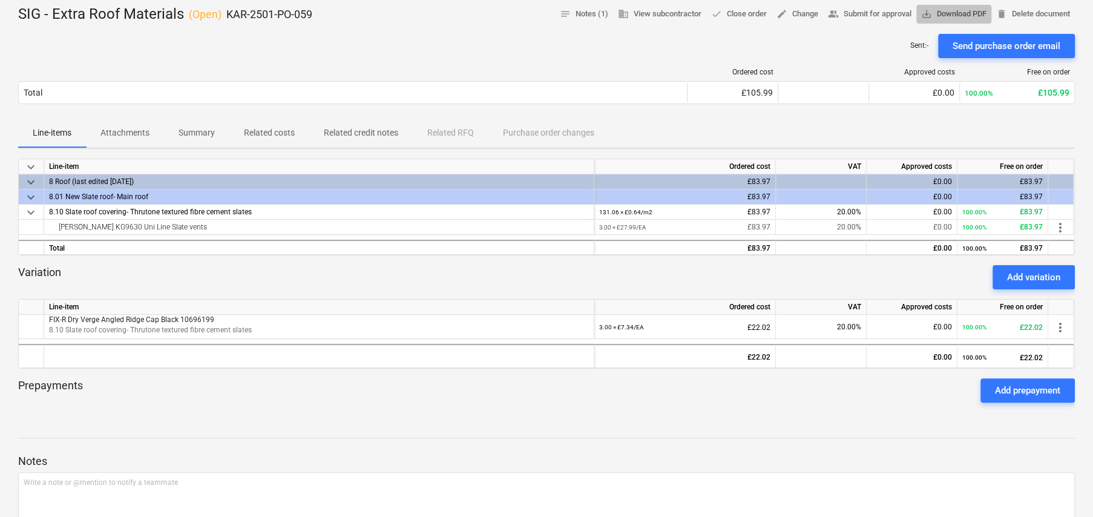
click at [964, 12] on span "save_alt Download PDF" at bounding box center [953, 14] width 65 height 14
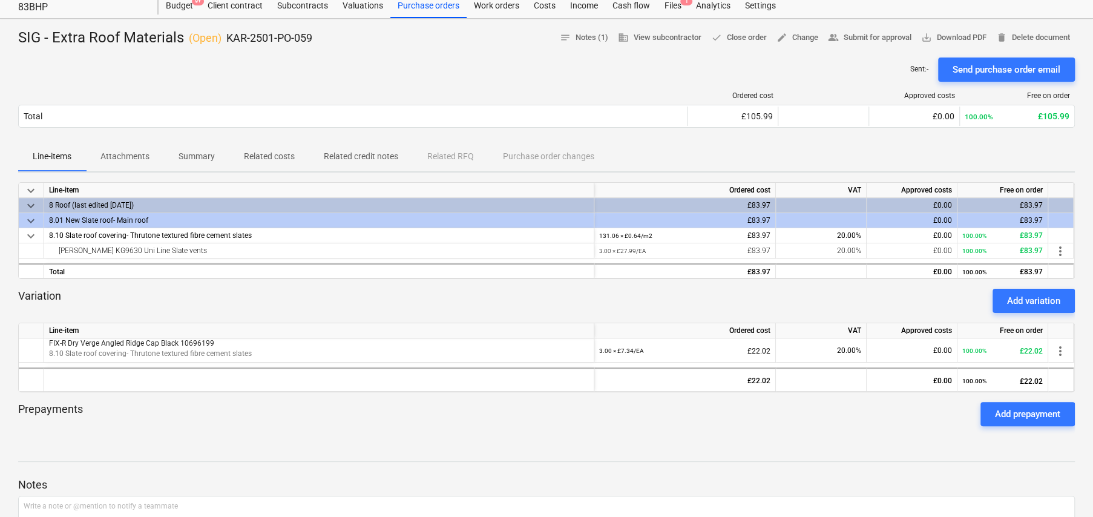
scroll to position [0, 0]
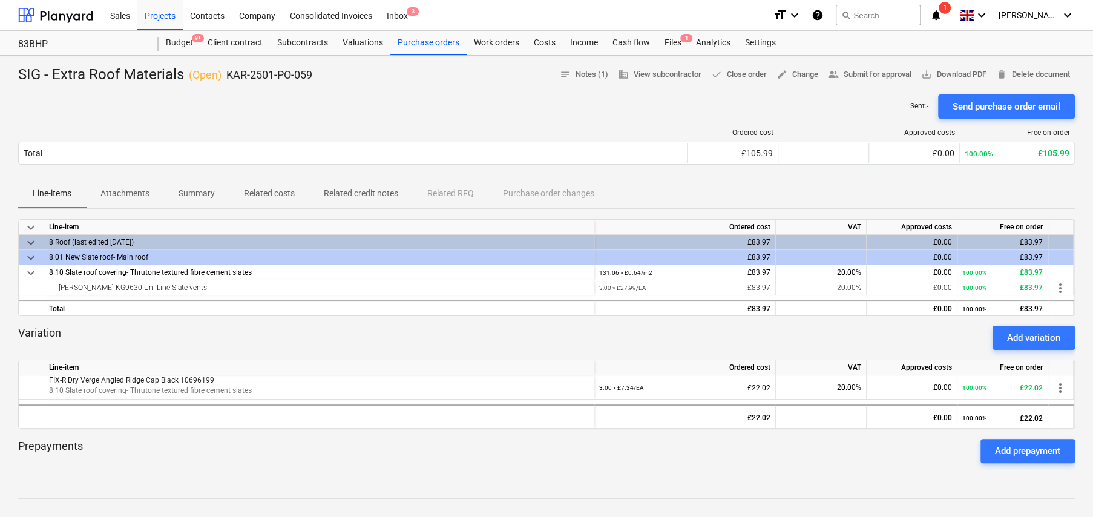
click at [105, 196] on p "Attachments" at bounding box center [124, 193] width 49 height 13
